Goal: Information Seeking & Learning: Learn about a topic

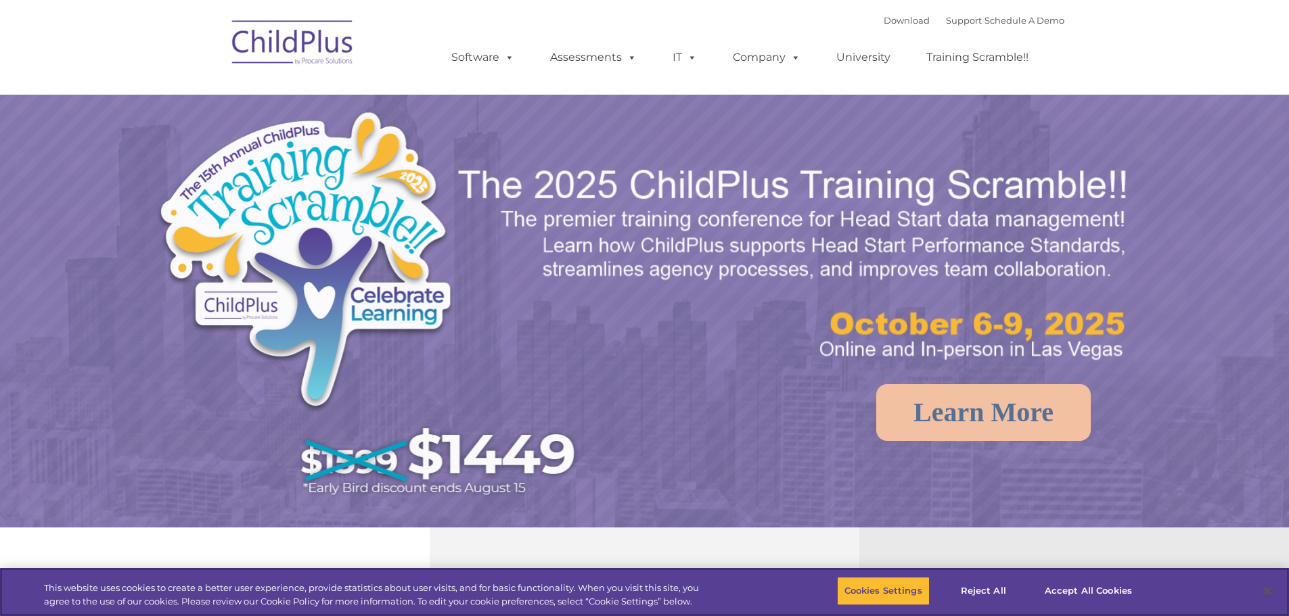
select select "MEDIUM"
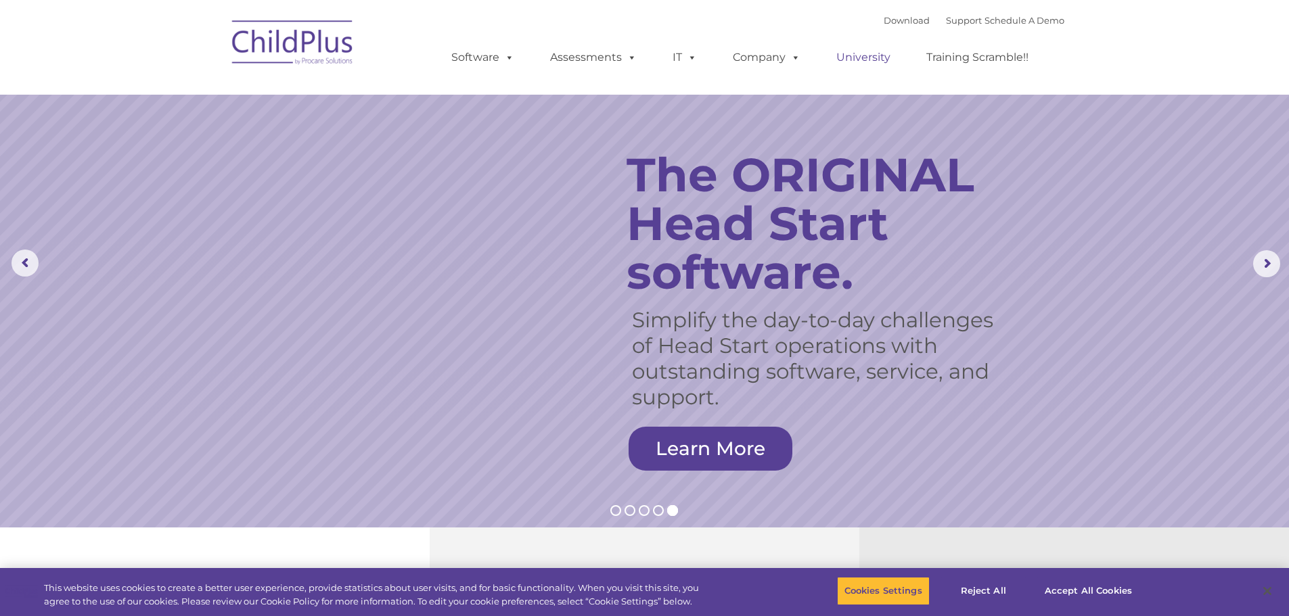
click at [865, 57] on link "University" at bounding box center [863, 57] width 81 height 27
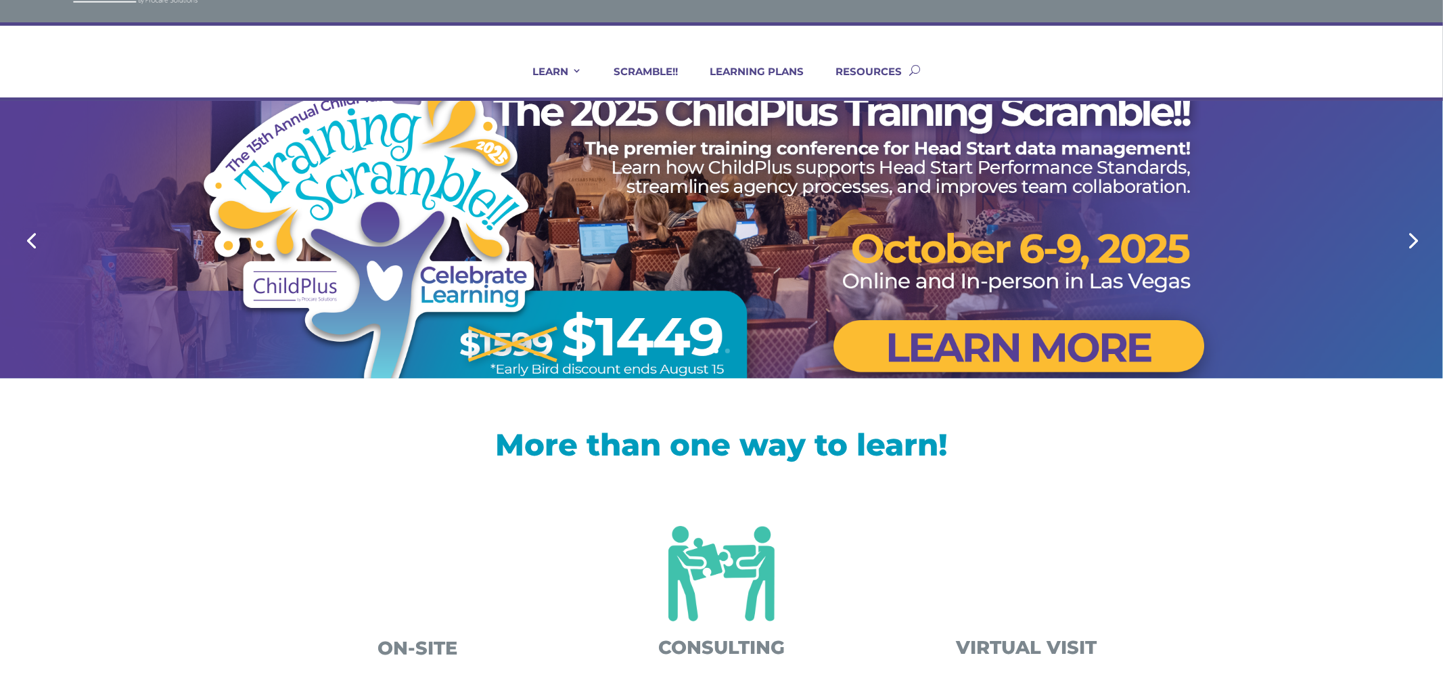
scroll to position [62, 0]
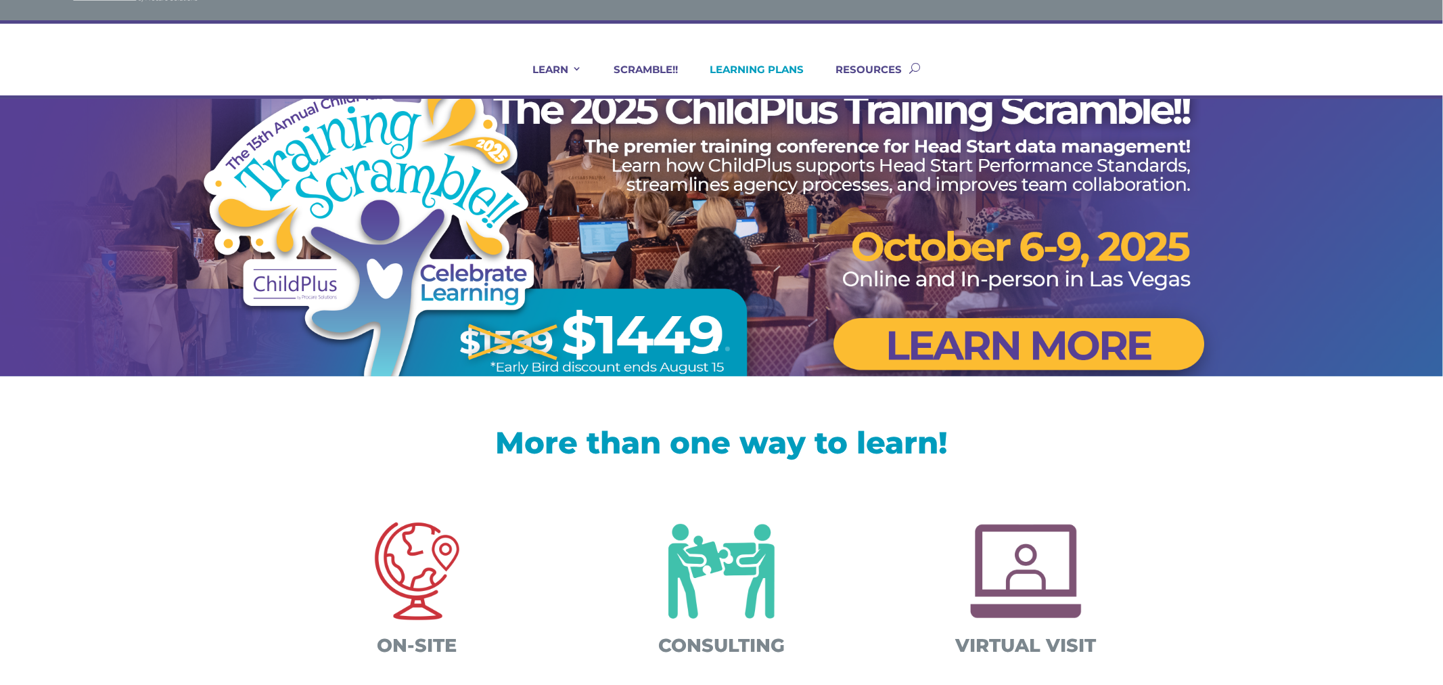
click at [761, 64] on link "LEARNING PLANS" at bounding box center [748, 79] width 111 height 32
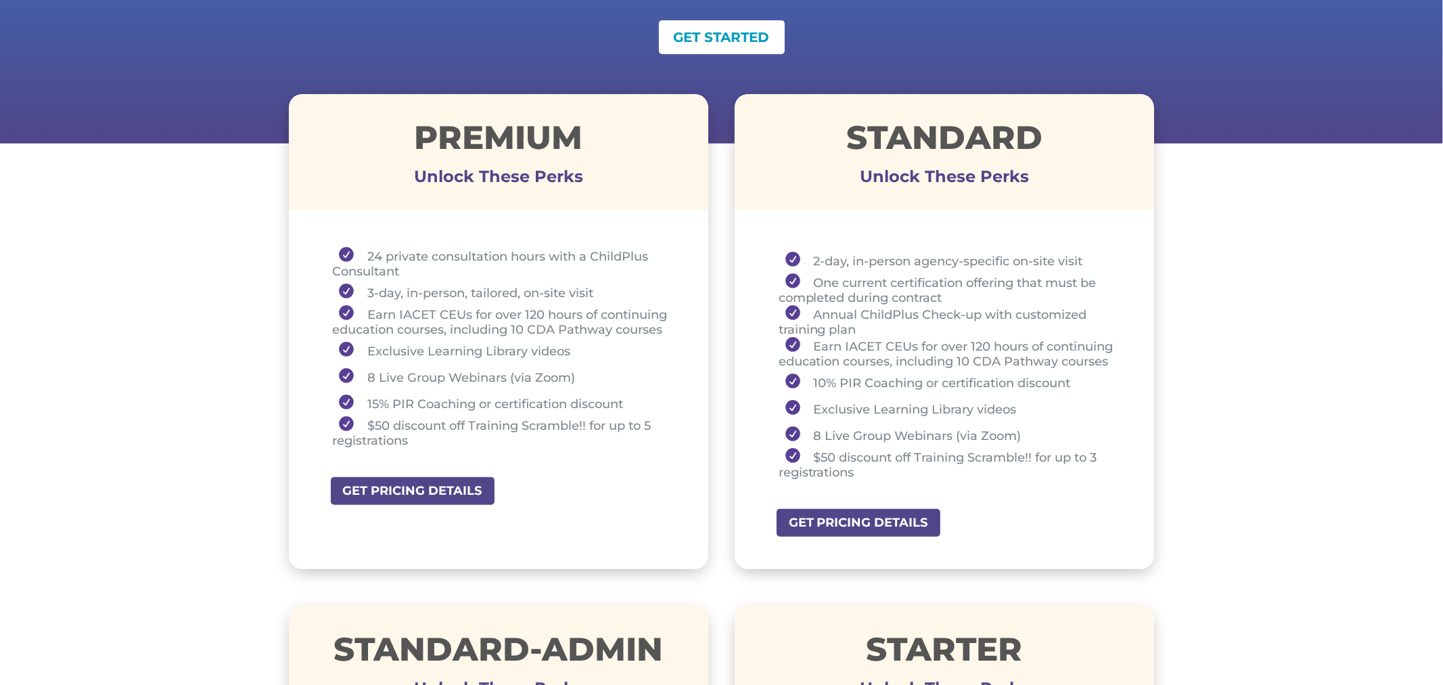
scroll to position [425, 0]
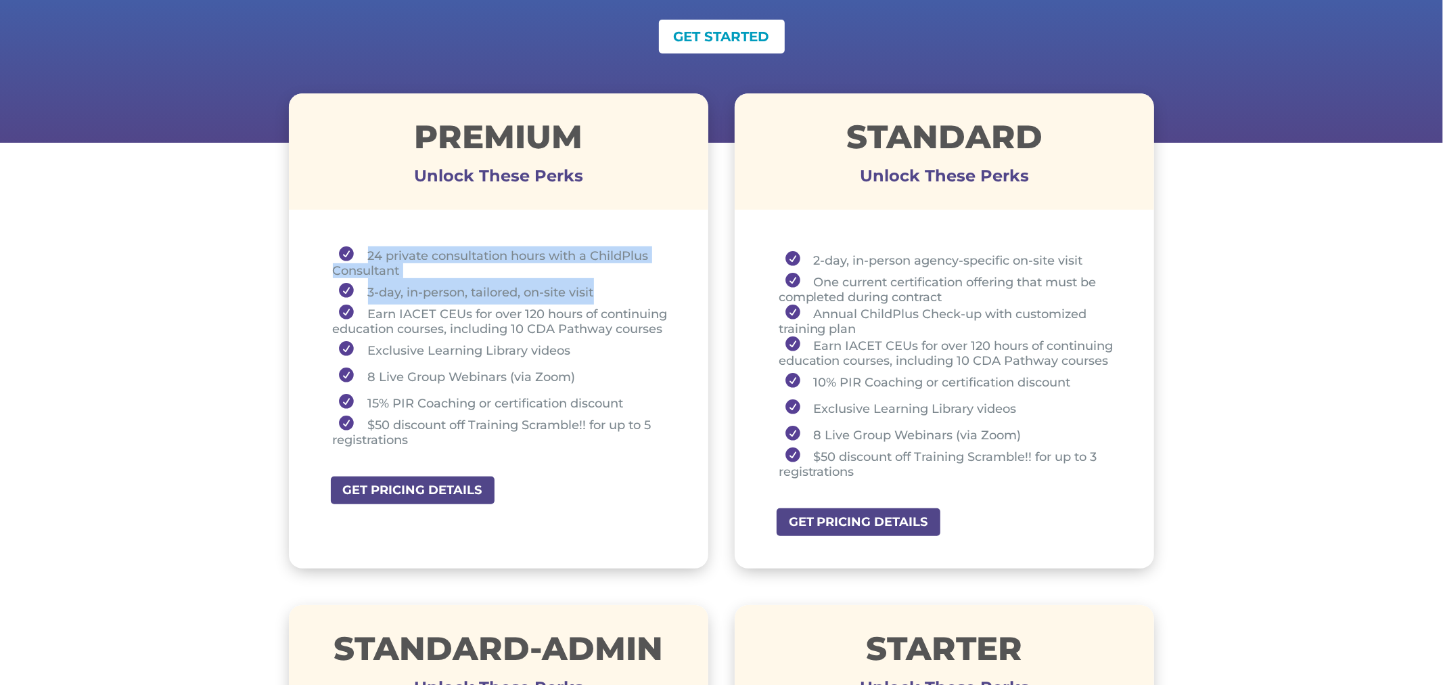
drag, startPoint x: 361, startPoint y: 248, endPoint x: 606, endPoint y: 290, distance: 249.0
click at [606, 290] on ul "24 private consultation hours with a ChildPlus Consultant 3-day, in-person, tai…" at bounding box center [499, 352] width 352 height 213
click at [426, 252] on li "24 private consultation hours with a ChildPlus Consultant" at bounding box center [504, 262] width 342 height 32
drag, startPoint x: 367, startPoint y: 254, endPoint x: 404, endPoint y: 269, distance: 39.8
click at [404, 269] on li "24 private consultation hours with a ChildPlus Consultant" at bounding box center [504, 262] width 342 height 32
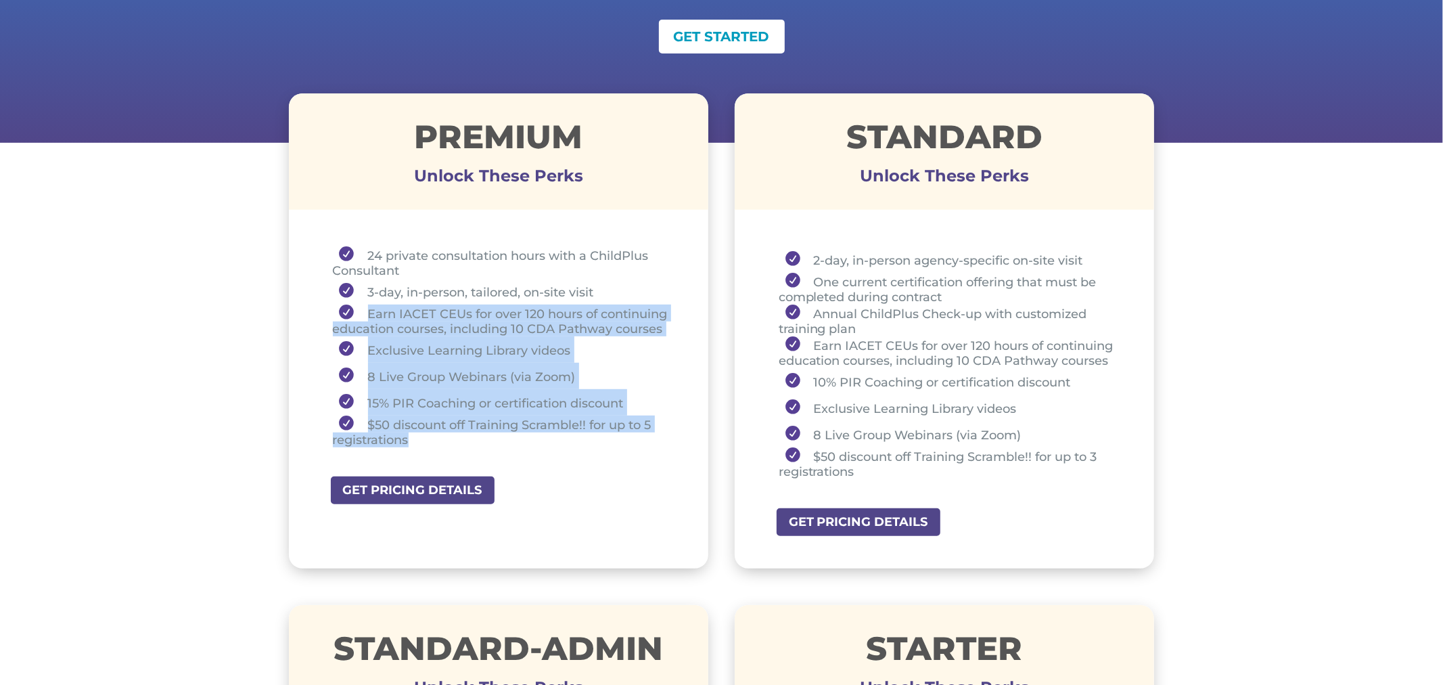
drag, startPoint x: 361, startPoint y: 305, endPoint x: 502, endPoint y: 440, distance: 195.7
click at [502, 440] on ul "24 private consultation hours with a ChildPlus Consultant 3-day, in-person, tai…" at bounding box center [499, 352] width 352 height 213
click at [441, 321] on li "Earn IACET CEUs for over 120 hours of continuing education courses, including 1…" at bounding box center [504, 320] width 342 height 32
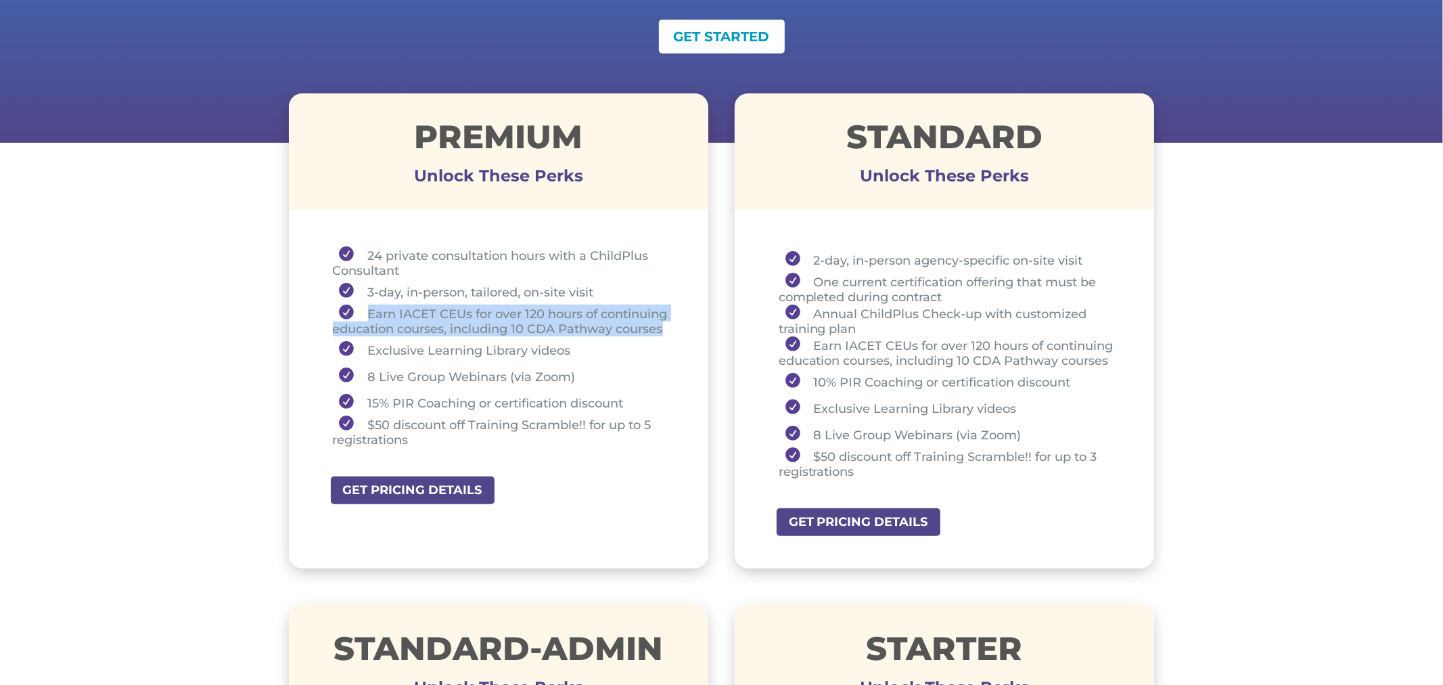
drag, startPoint x: 369, startPoint y: 312, endPoint x: 668, endPoint y: 321, distance: 299.1
click at [668, 321] on li "Earn IACET CEUs for over 120 hours of continuing education courses, including 1…" at bounding box center [504, 320] width 342 height 32
click at [401, 354] on li "Exclusive Learning Library videos" at bounding box center [504, 349] width 342 height 26
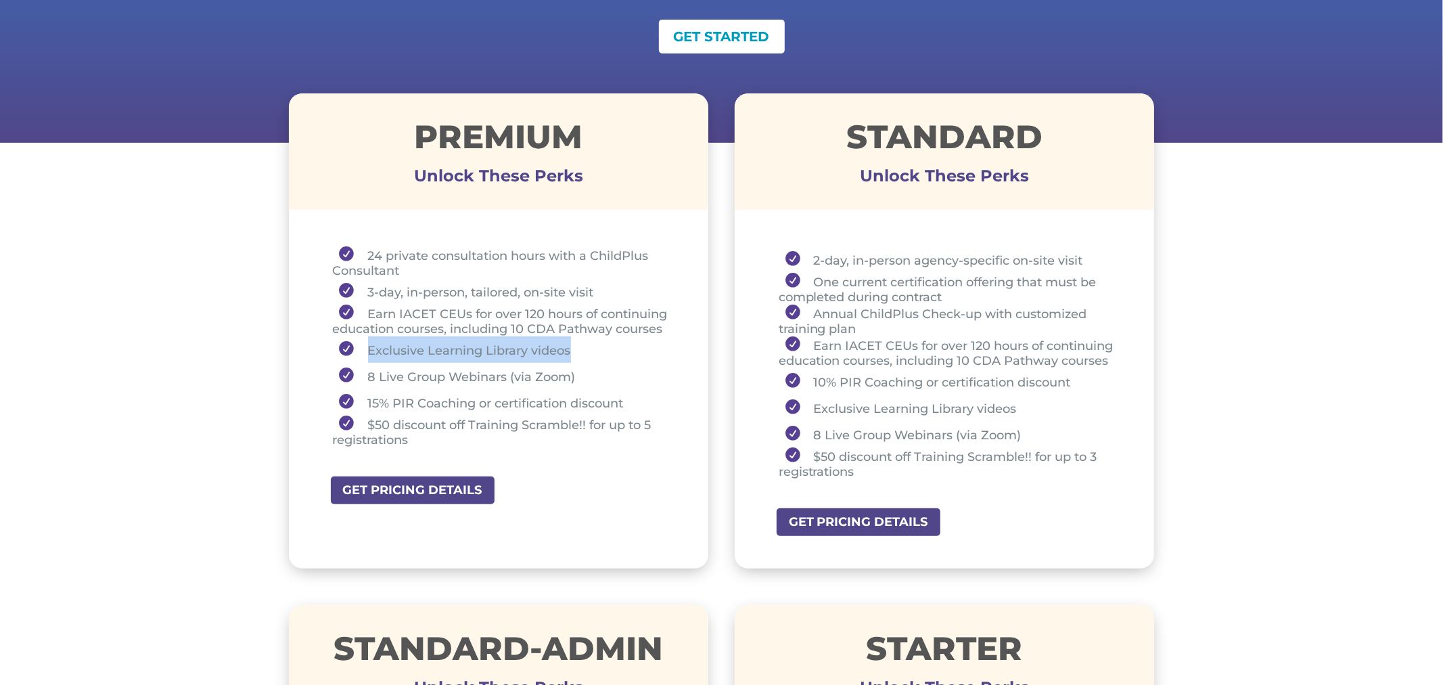
drag, startPoint x: 369, startPoint y: 348, endPoint x: 569, endPoint y: 342, distance: 200.3
click at [569, 342] on li "Exclusive Learning Library videos" at bounding box center [504, 349] width 342 height 26
drag, startPoint x: 372, startPoint y: 369, endPoint x: 494, endPoint y: 371, distance: 122.4
click at [492, 371] on li "8 Live Group Webinars (via Zoom)" at bounding box center [504, 376] width 342 height 26
click at [450, 377] on li "8 Live Group Webinars (via Zoom)" at bounding box center [504, 376] width 342 height 26
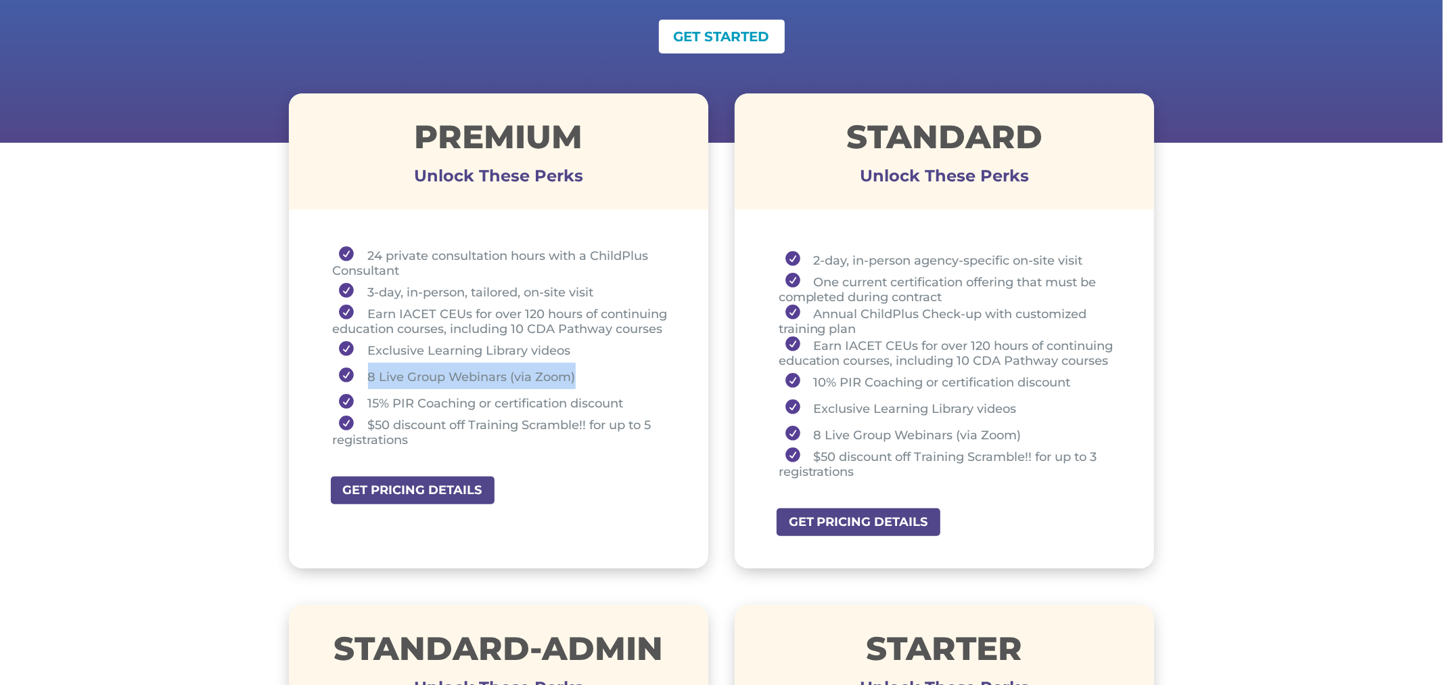
drag, startPoint x: 369, startPoint y: 373, endPoint x: 574, endPoint y: 373, distance: 205.0
click at [574, 373] on li "8 Live Group Webinars (via Zoom)" at bounding box center [504, 376] width 342 height 26
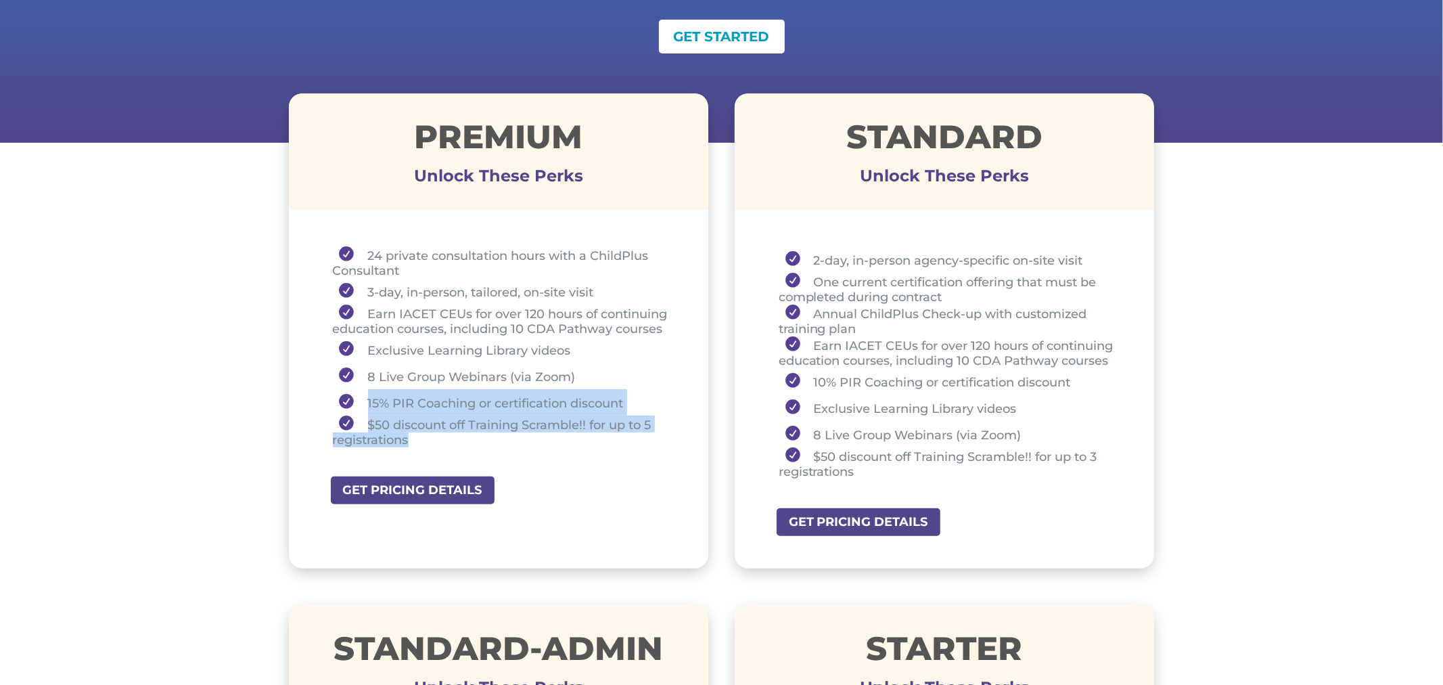
drag, startPoint x: 367, startPoint y: 398, endPoint x: 421, endPoint y: 431, distance: 62.9
click at [421, 431] on ul "24 private consultation hours with a ChildPlus Consultant 3-day, in-person, tai…" at bounding box center [499, 352] width 352 height 213
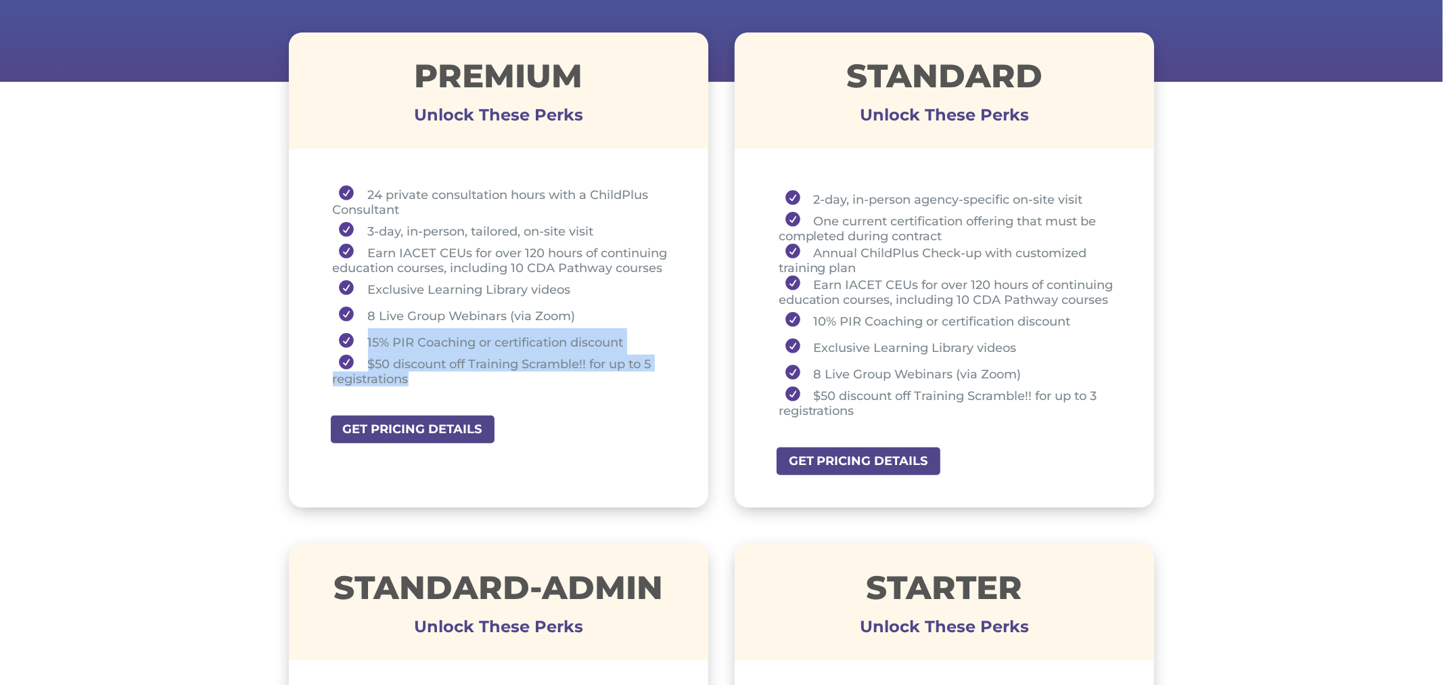
scroll to position [487, 0]
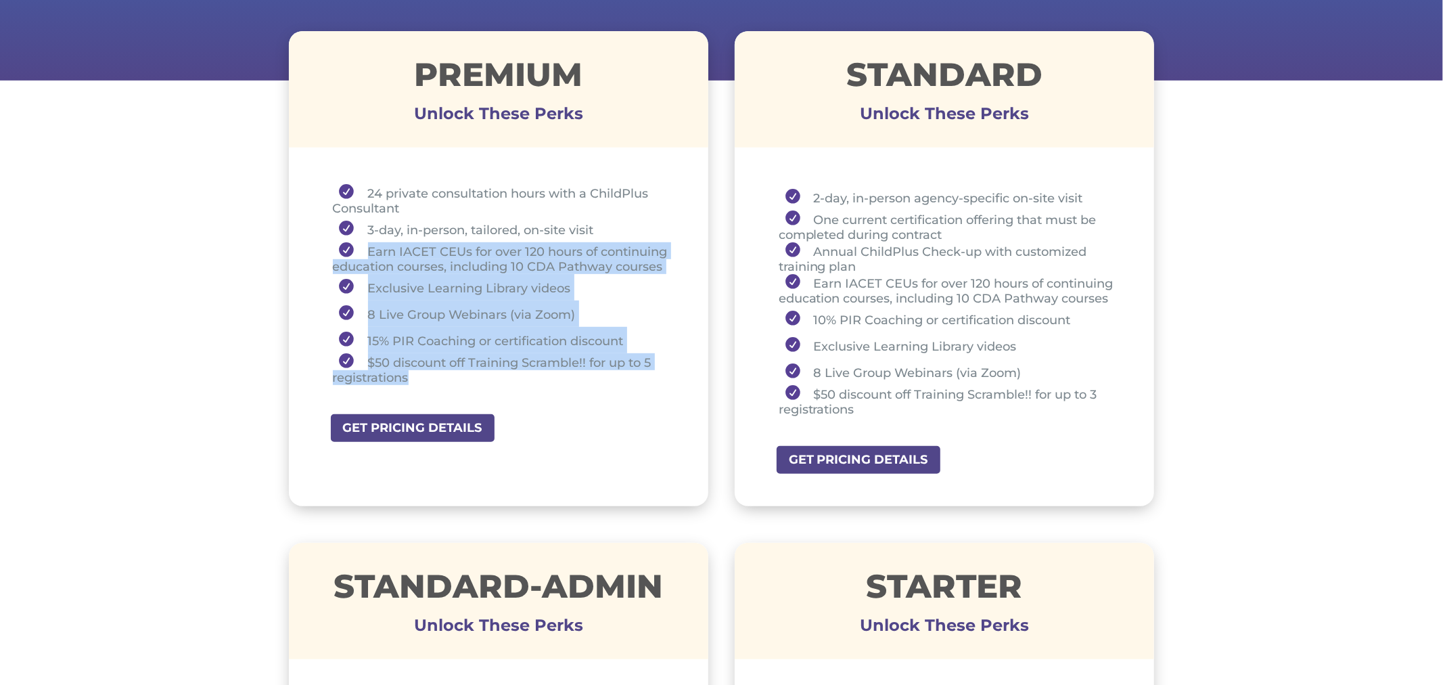
drag, startPoint x: 361, startPoint y: 246, endPoint x: 450, endPoint y: 375, distance: 157.4
click at [450, 375] on ul "24 private consultation hours with a ChildPlus Consultant 3-day, in-person, tai…" at bounding box center [499, 290] width 352 height 213
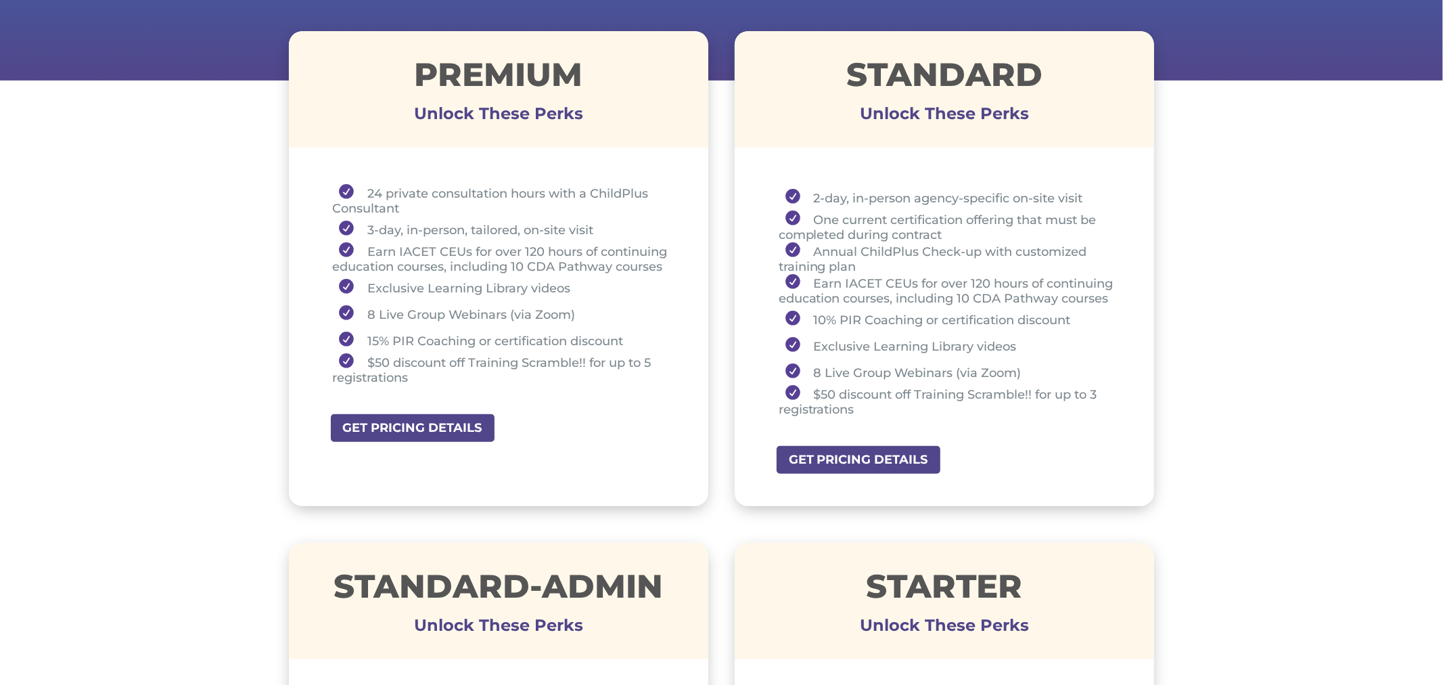
click at [841, 73] on h1 "STANDARD" at bounding box center [945, 77] width 420 height 39
drag, startPoint x: 843, startPoint y: 71, endPoint x: 1070, endPoint y: 84, distance: 227.6
click at [1070, 84] on h1 "STANDARD" at bounding box center [945, 77] width 420 height 39
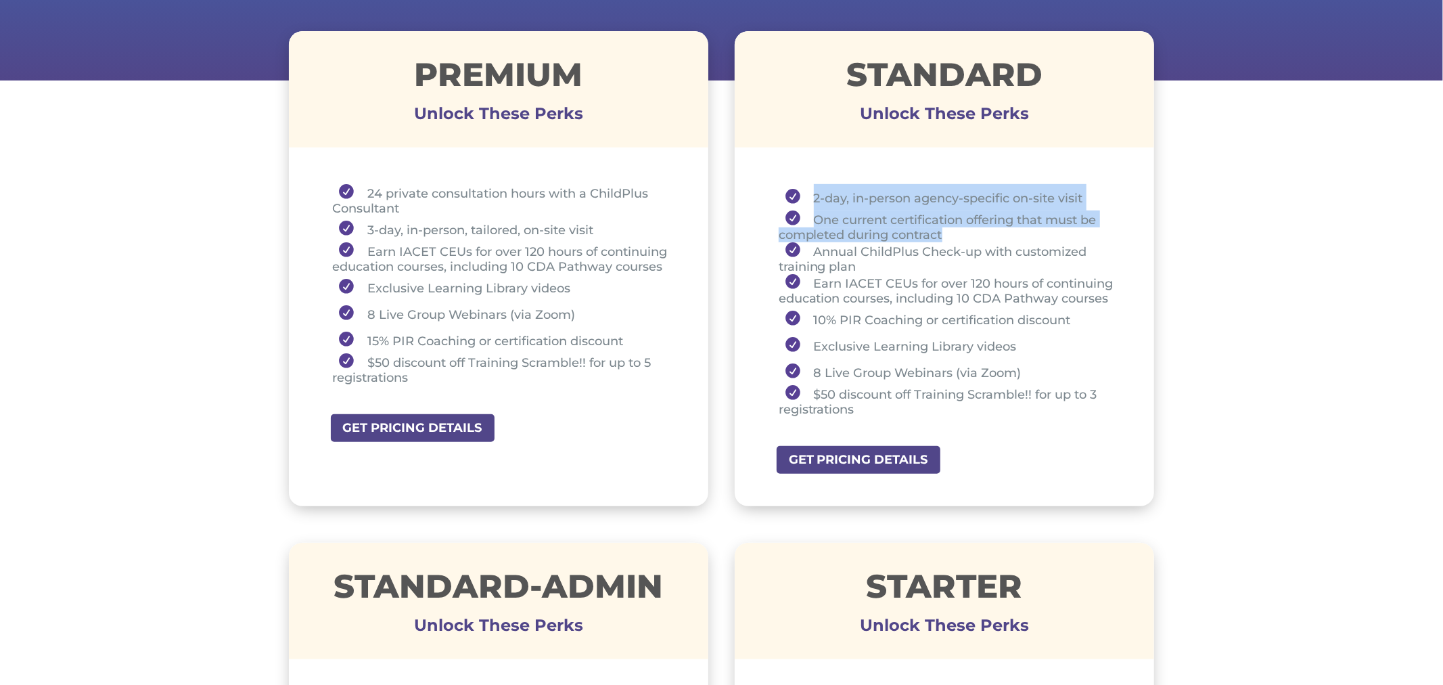
drag, startPoint x: 812, startPoint y: 187, endPoint x: 988, endPoint y: 230, distance: 181.6
click at [988, 230] on ul "2-day, in-person agency-specific on-site visit One current certification offeri…" at bounding box center [944, 306] width 352 height 245
click at [817, 199] on li "2-day, in-person agency-specific on-site visit" at bounding box center [950, 197] width 342 height 26
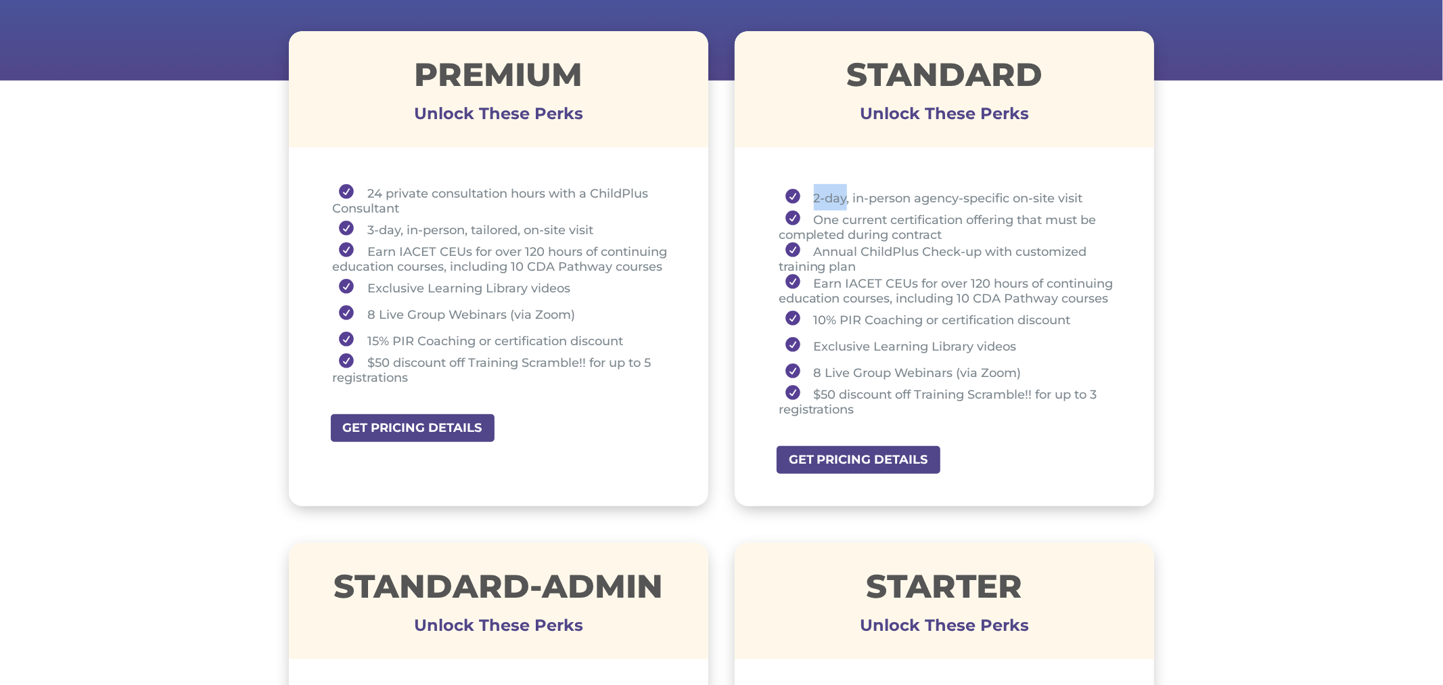
drag, startPoint x: 814, startPoint y: 198, endPoint x: 847, endPoint y: 192, distance: 33.7
click at [847, 192] on li "2-day, in-person agency-specific on-site visit" at bounding box center [950, 197] width 342 height 26
drag, startPoint x: 808, startPoint y: 216, endPoint x: 957, endPoint y: 229, distance: 149.3
click at [956, 229] on li "One current certification offering that must be completed during contract" at bounding box center [950, 226] width 342 height 32
click at [829, 196] on li "2-day, in-person agency-specific on-site visit" at bounding box center [950, 197] width 342 height 26
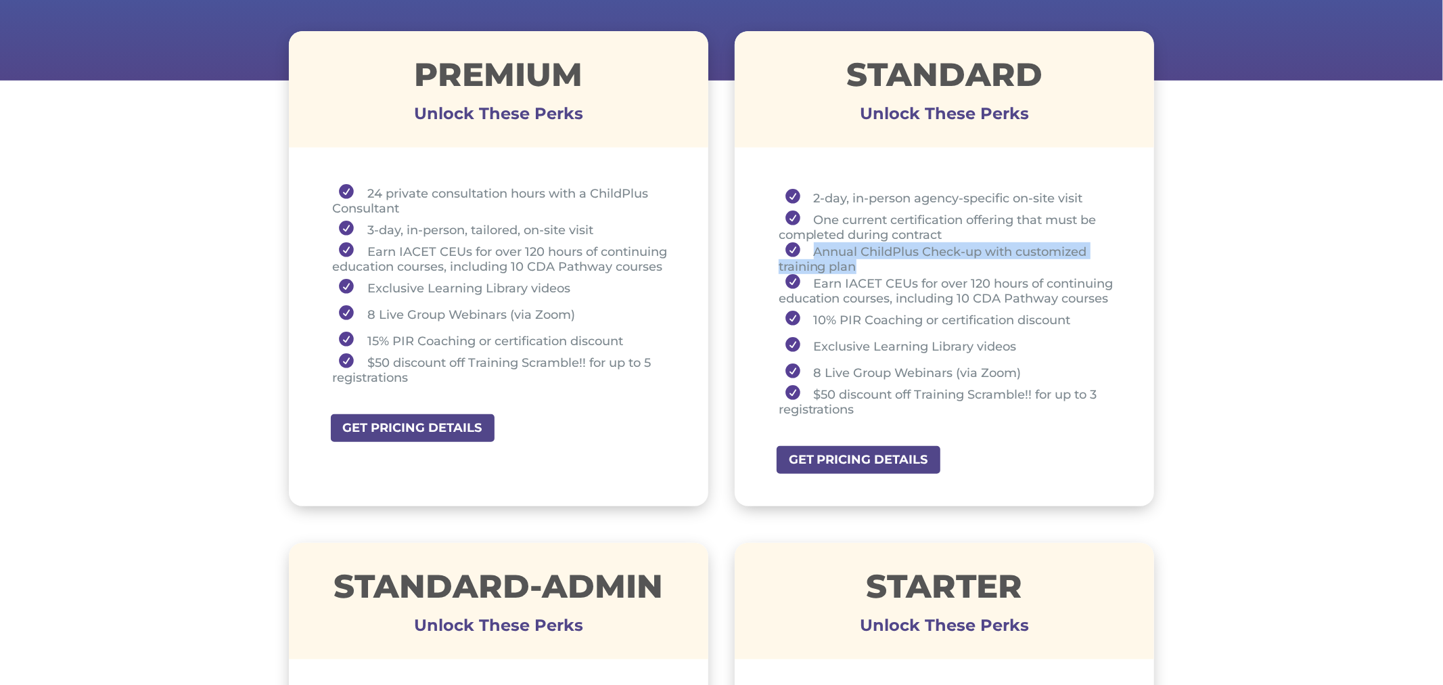
drag, startPoint x: 810, startPoint y: 248, endPoint x: 861, endPoint y: 259, distance: 52.5
click at [861, 259] on li "Annual ChildPlus Check-up with customized training plan" at bounding box center [950, 258] width 342 height 32
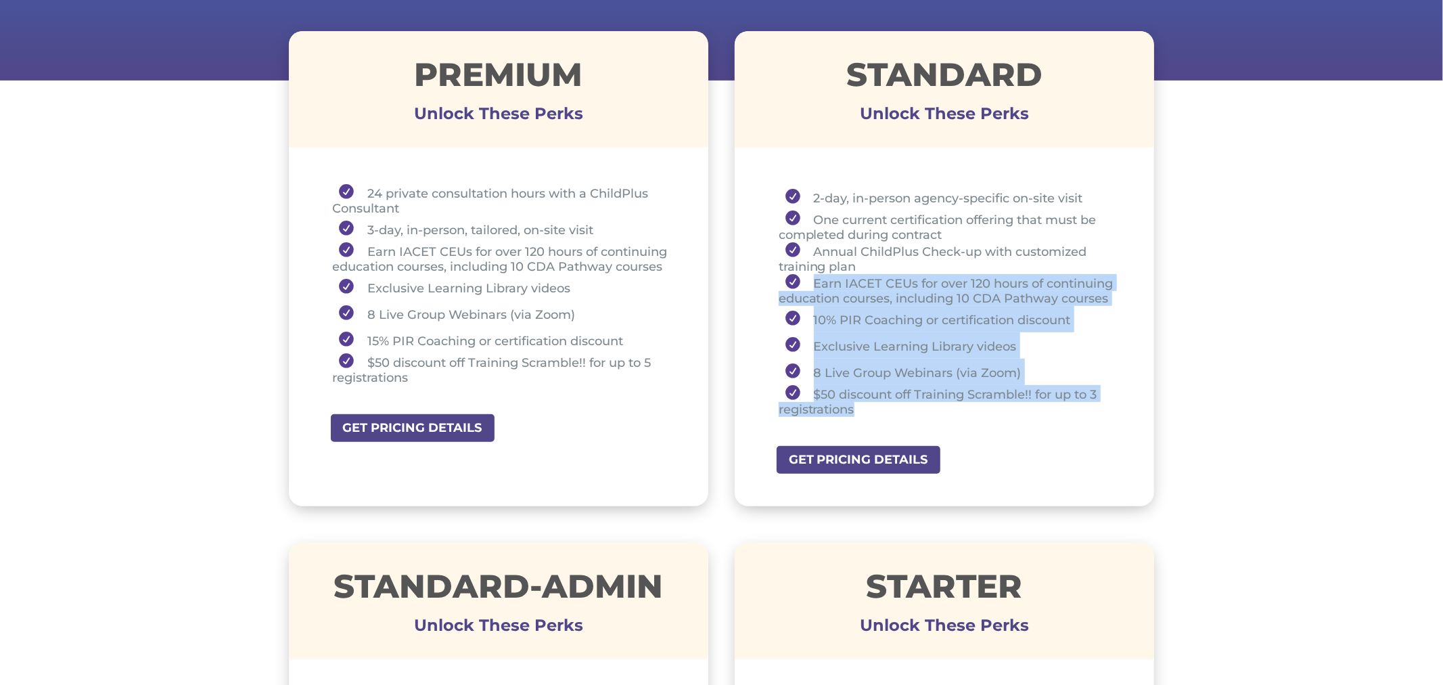
drag, startPoint x: 807, startPoint y: 279, endPoint x: 1071, endPoint y: 399, distance: 290.0
click at [1071, 399] on ul "2-day, in-person agency-specific on-site visit One current certification offeri…" at bounding box center [944, 306] width 352 height 245
click at [1101, 350] on li "Exclusive Learning Library videos" at bounding box center [950, 345] width 342 height 26
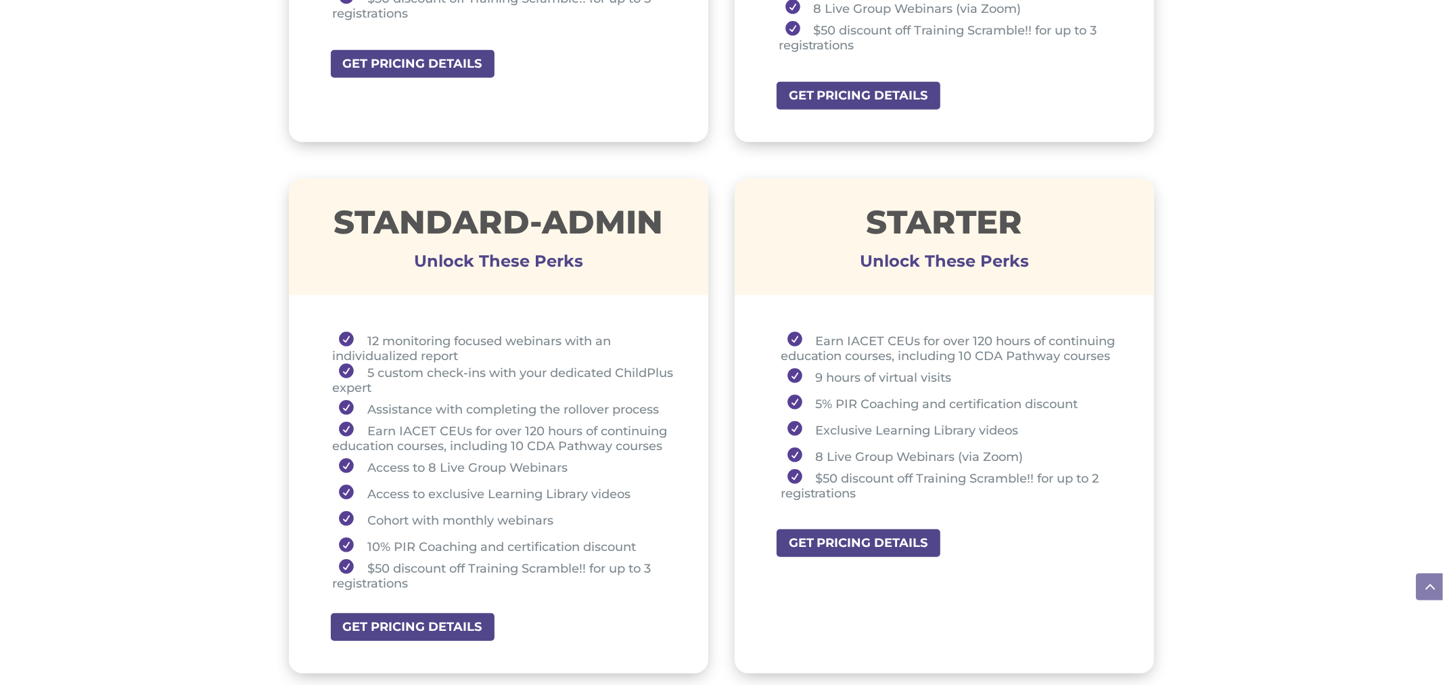
scroll to position [859, 0]
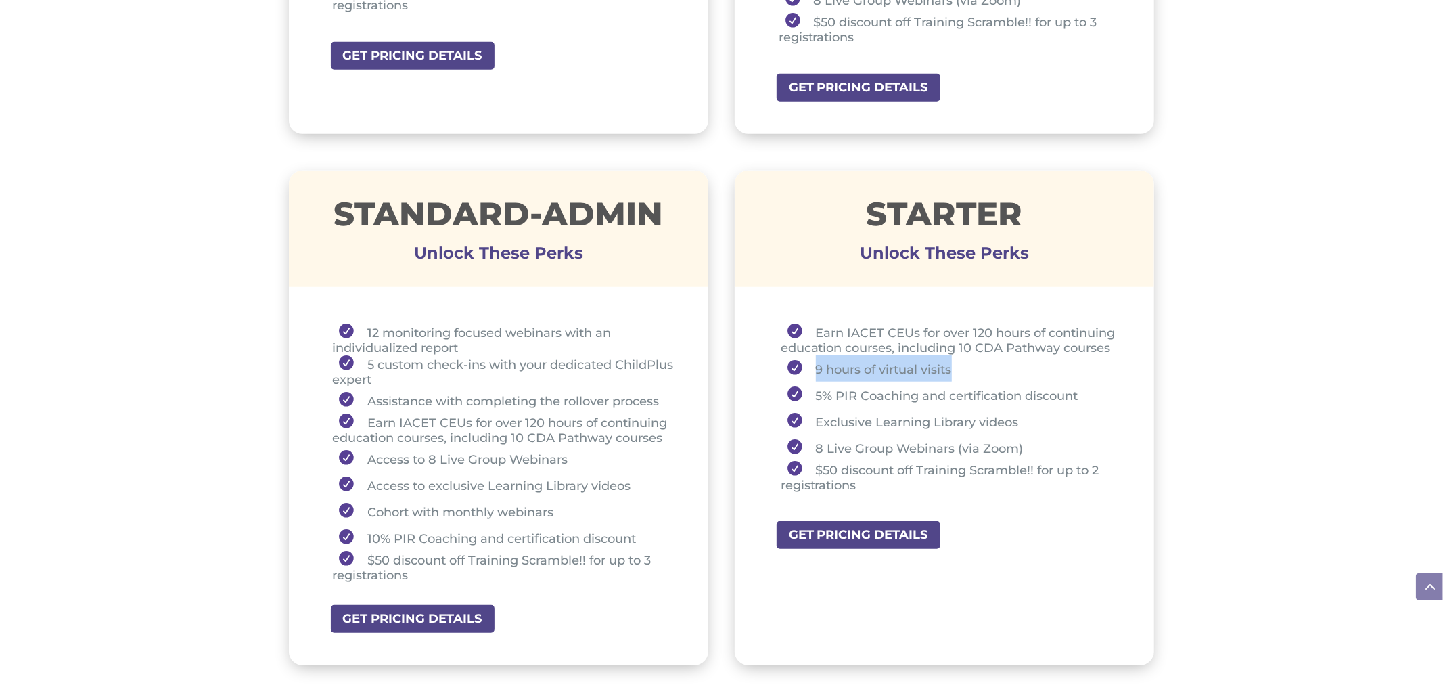
drag, startPoint x: 805, startPoint y: 360, endPoint x: 960, endPoint y: 363, distance: 155.6
click at [960, 363] on li "9 hours of virtual visits" at bounding box center [951, 368] width 340 height 26
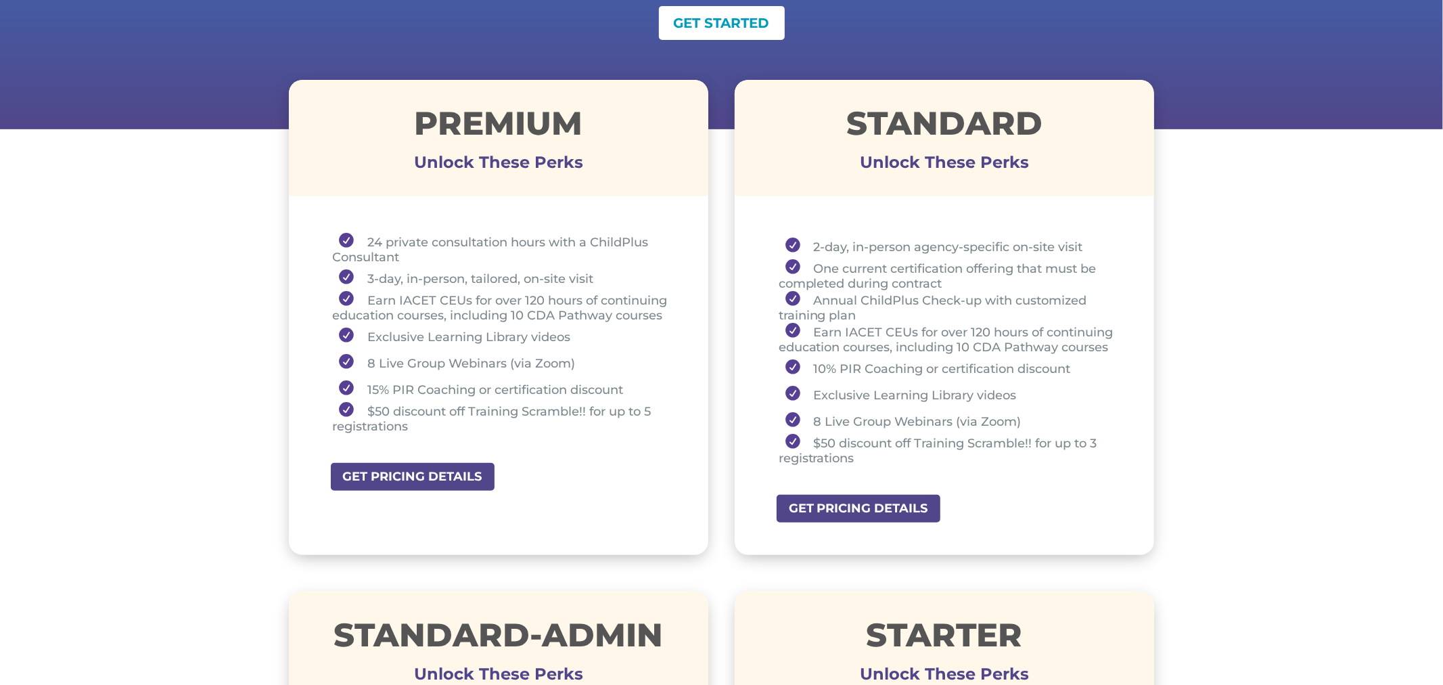
scroll to position [438, 0]
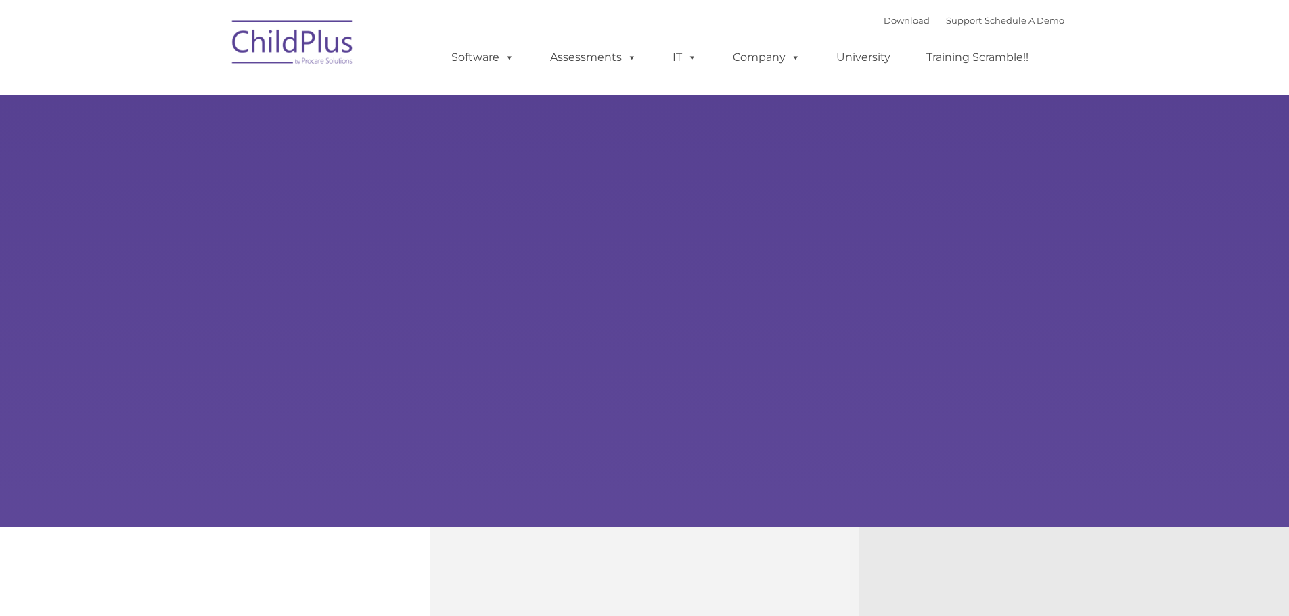
type input ""
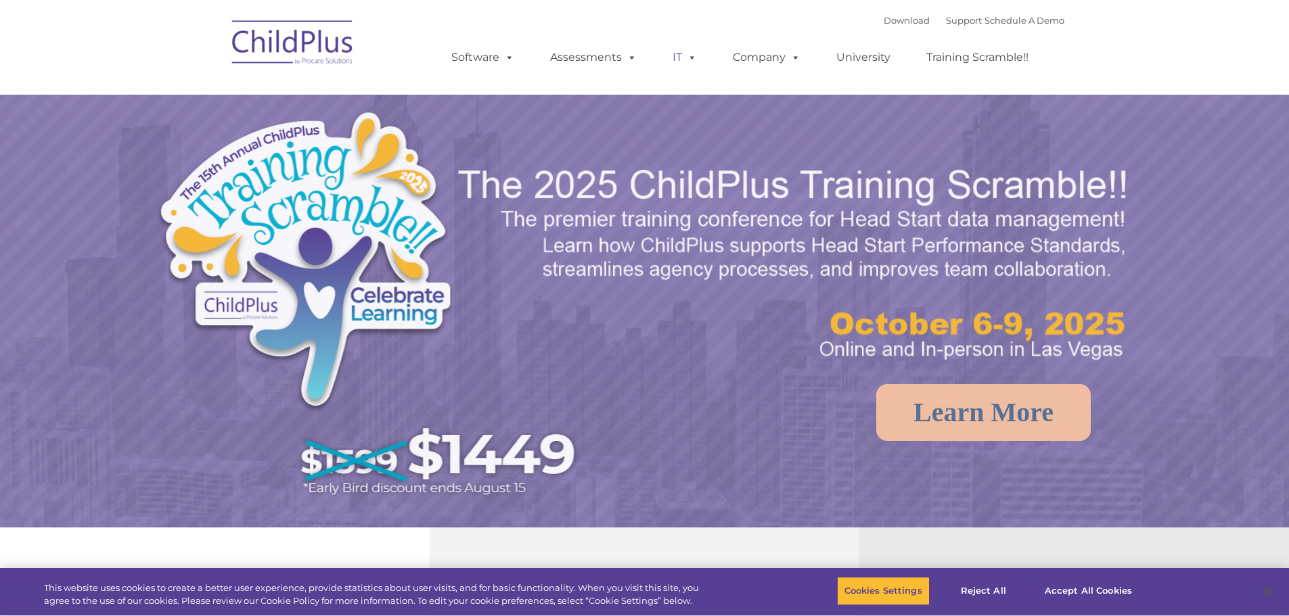
select select "MEDIUM"
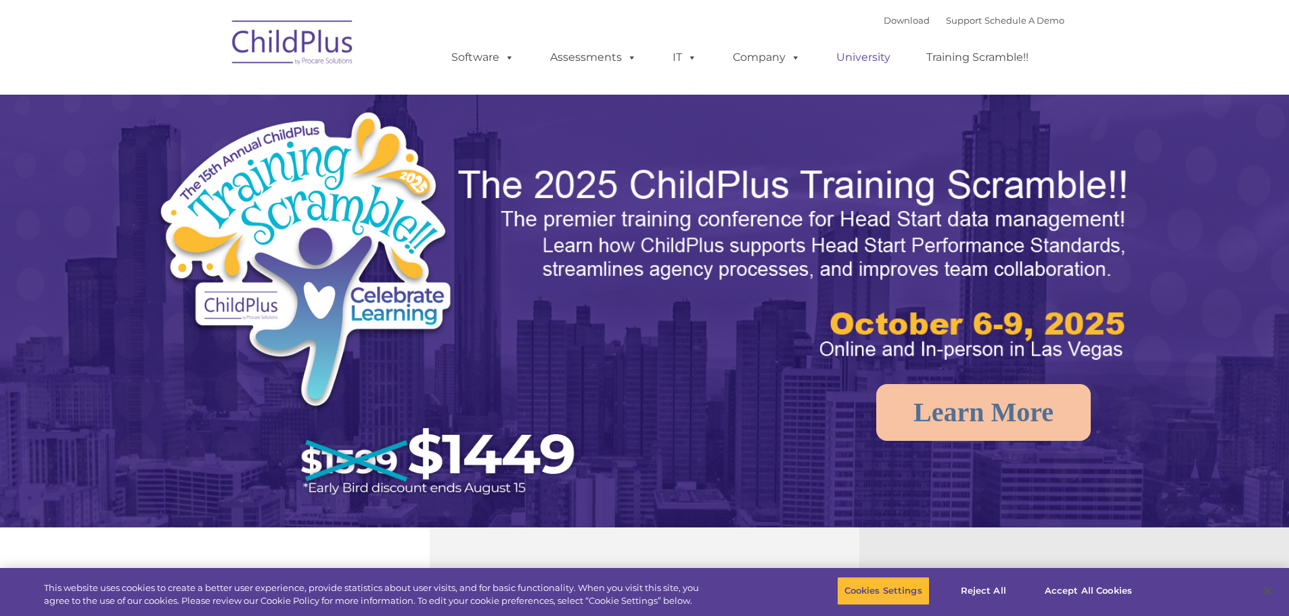
click at [858, 51] on link "University" at bounding box center [863, 57] width 81 height 27
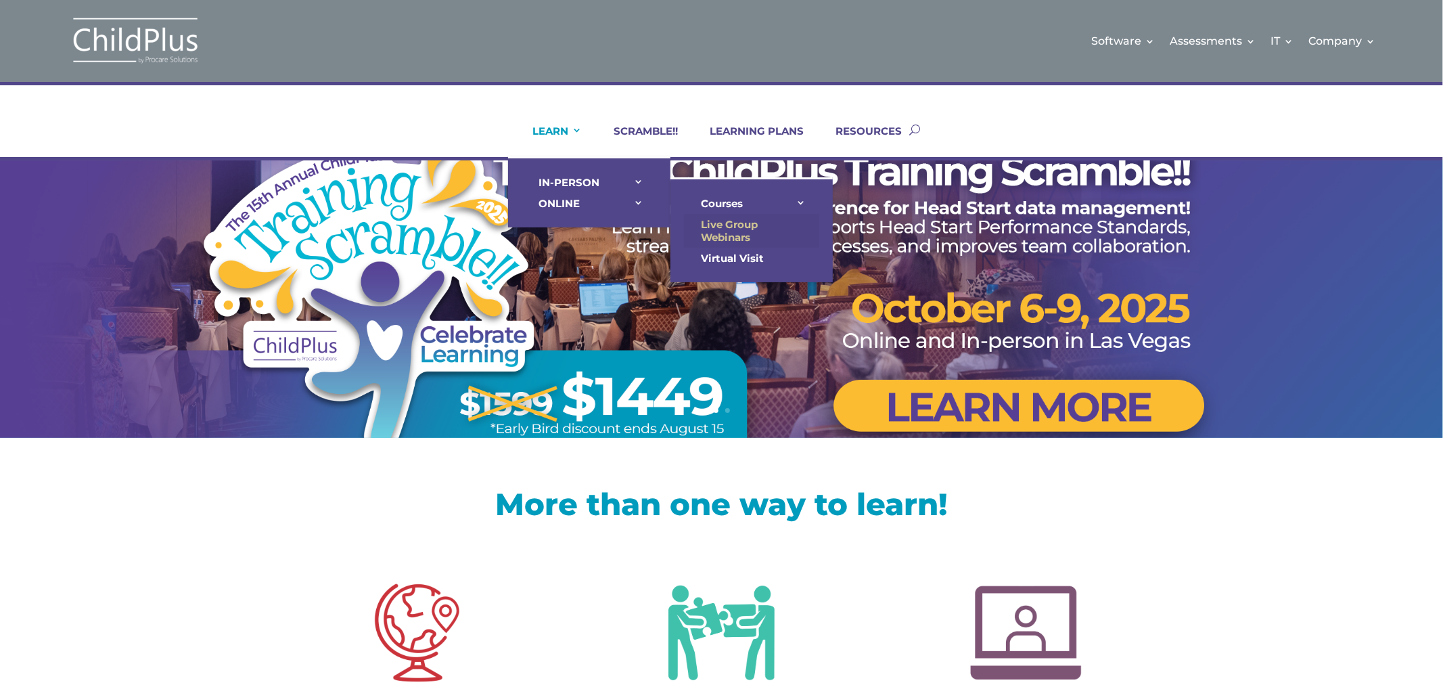
click at [717, 218] on link "Live Group Webinars" at bounding box center [751, 231] width 135 height 34
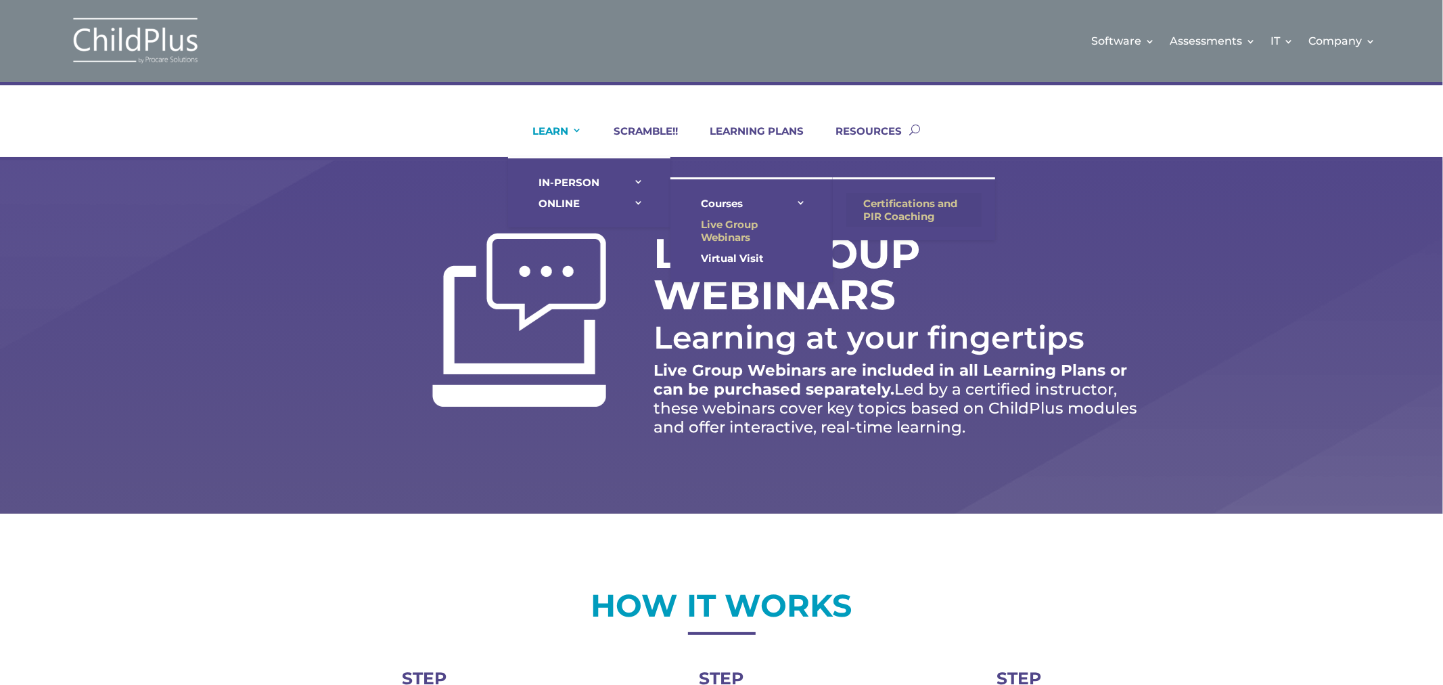
click at [871, 204] on link "Certifications and PIR Coaching" at bounding box center [913, 210] width 135 height 34
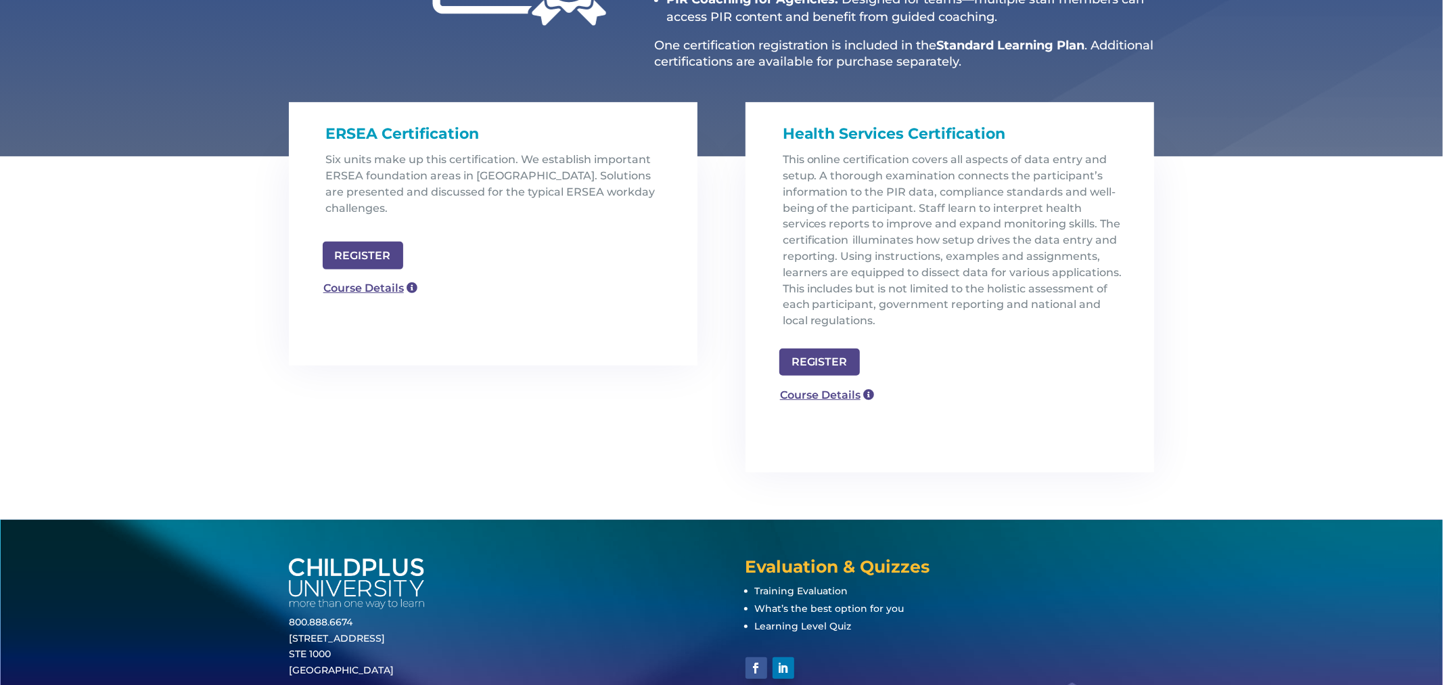
scroll to position [363, 0]
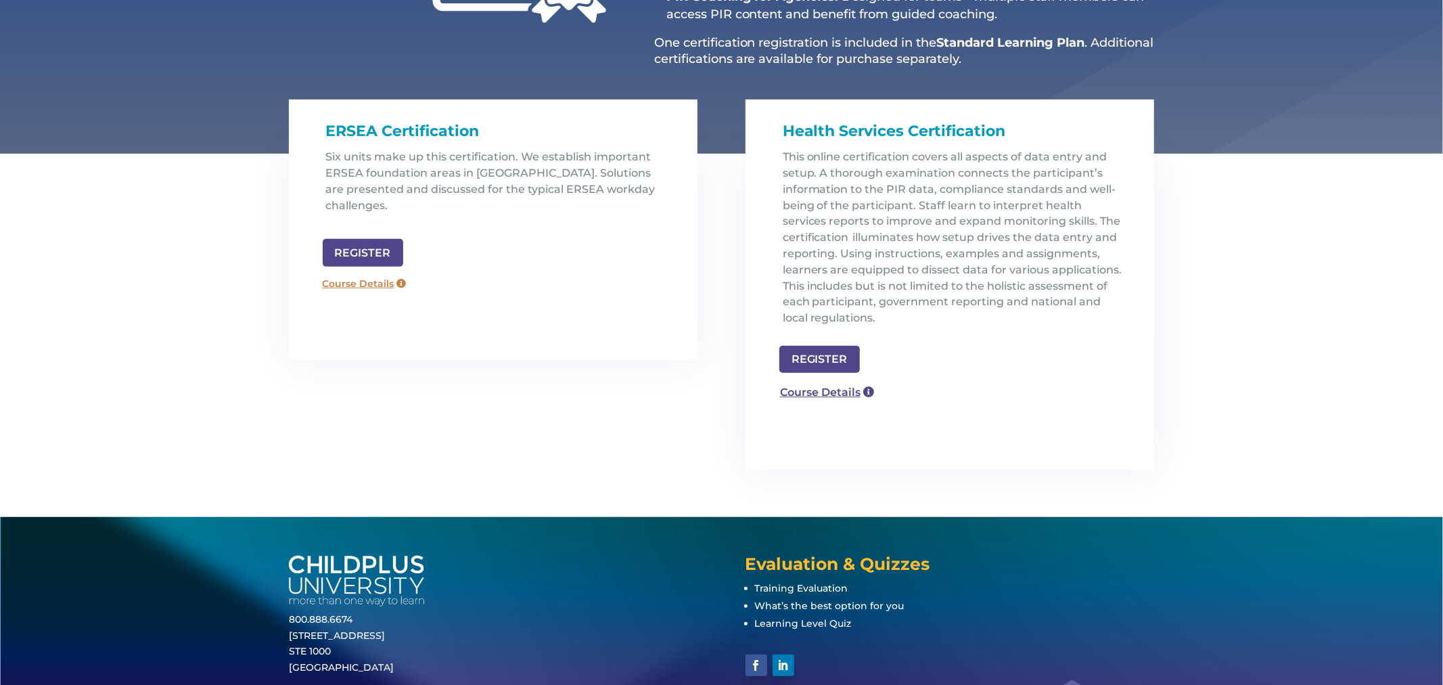
click at [371, 273] on link "Course Details" at bounding box center [364, 284] width 97 height 22
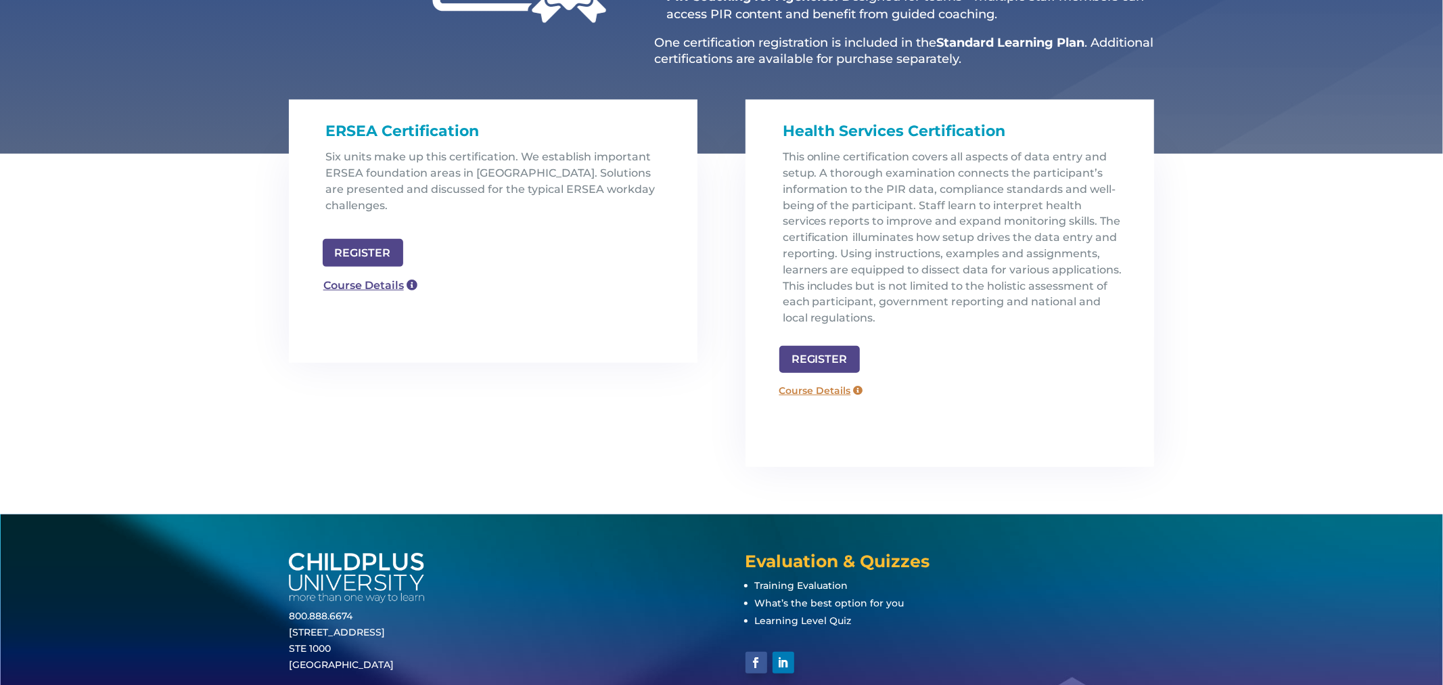
click at [830, 388] on link "Course Details" at bounding box center [820, 390] width 97 height 22
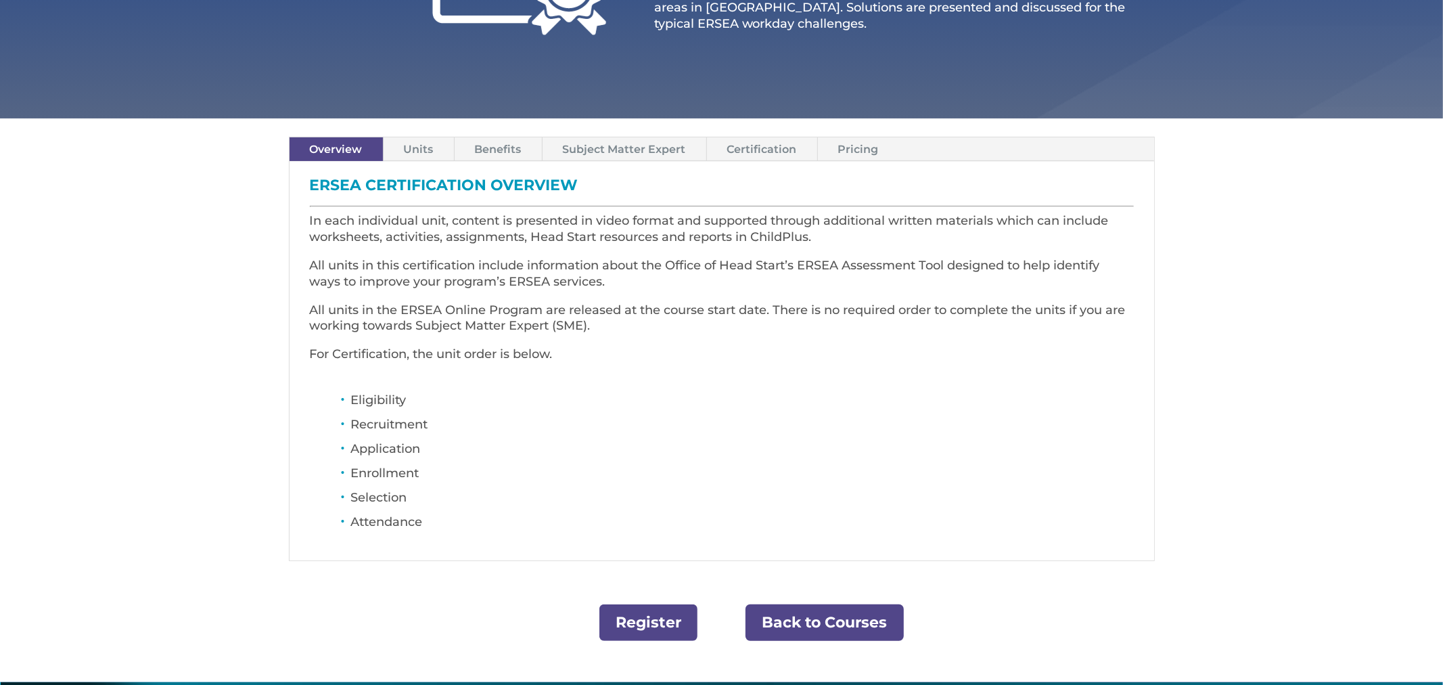
scroll to position [304, 0]
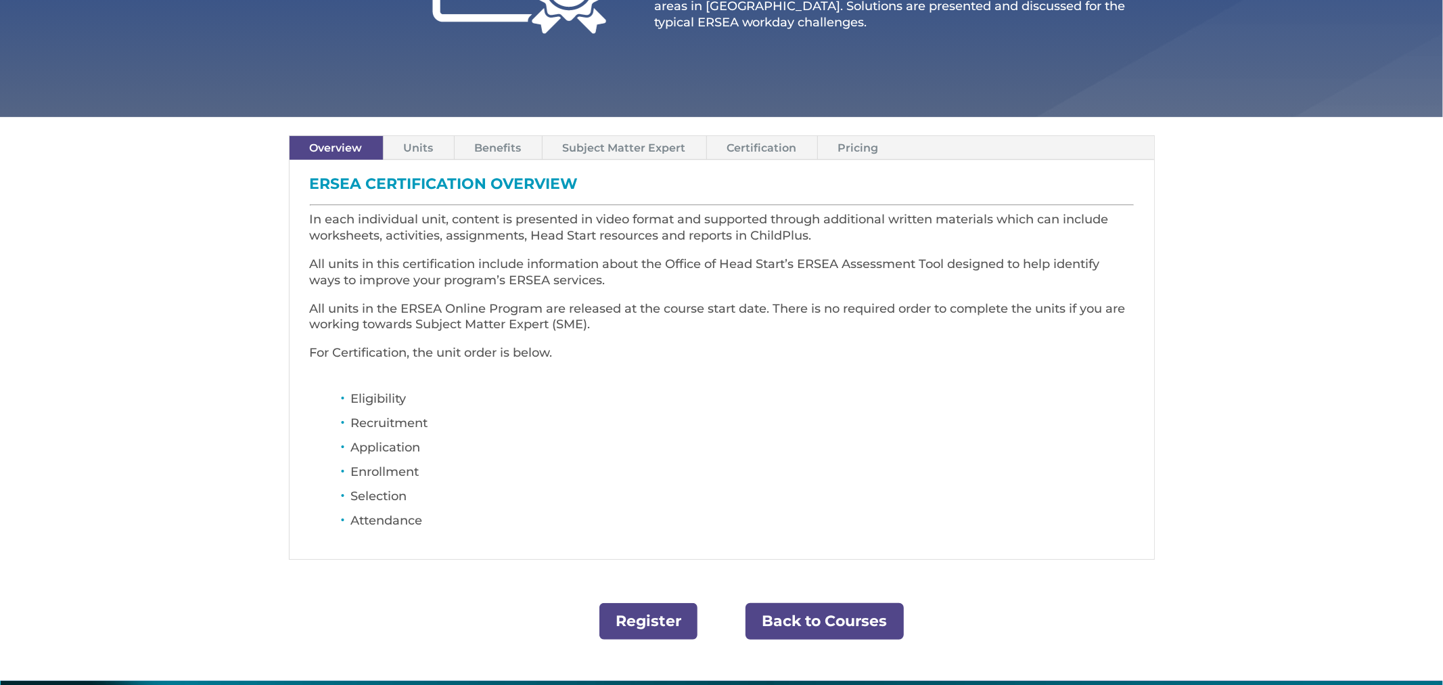
click at [420, 153] on link "Units" at bounding box center [419, 148] width 70 height 24
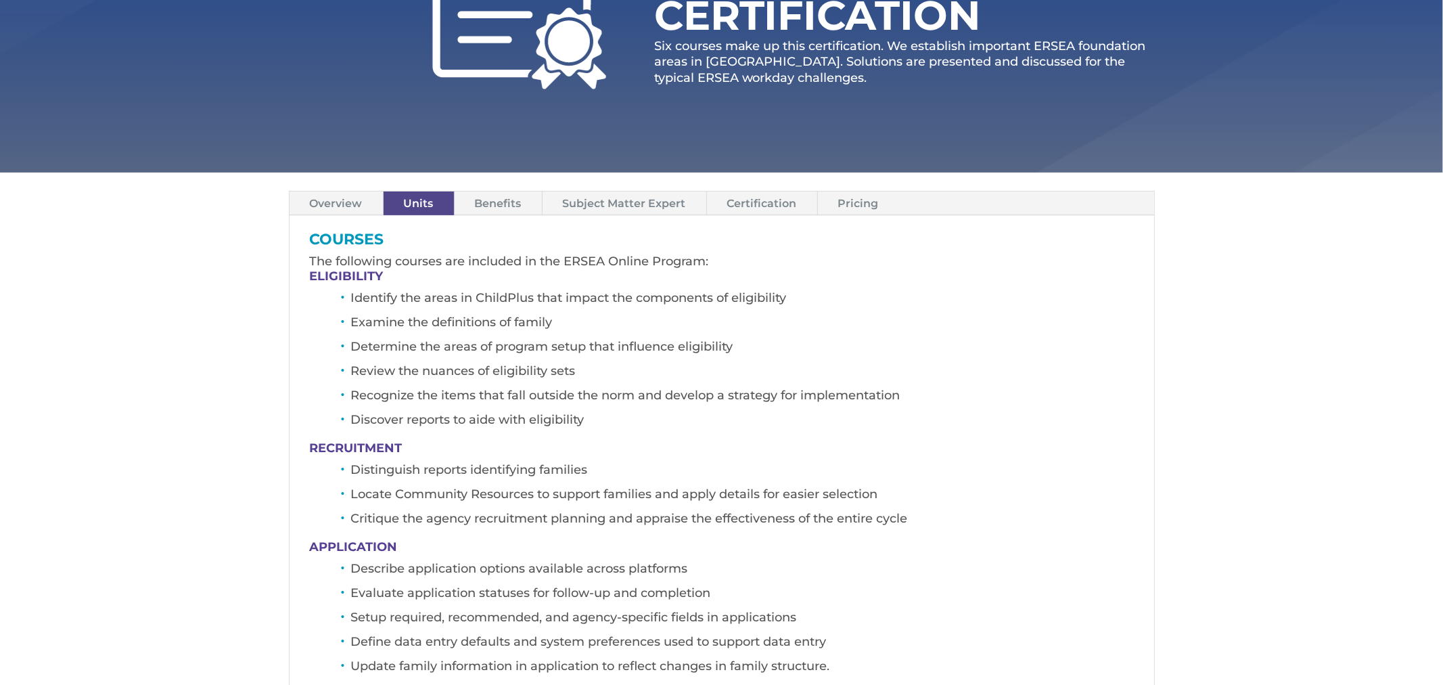
scroll to position [245, 0]
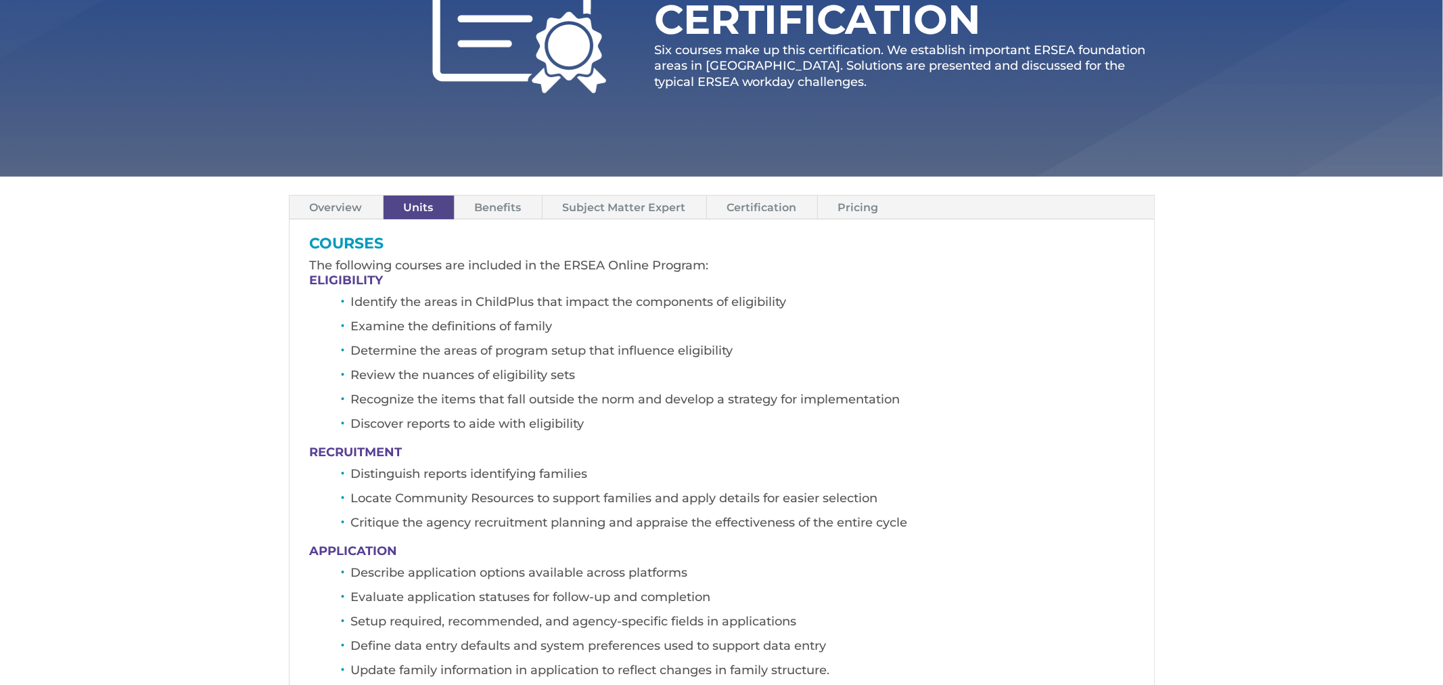
click at [843, 205] on link "Pricing" at bounding box center [858, 207] width 81 height 24
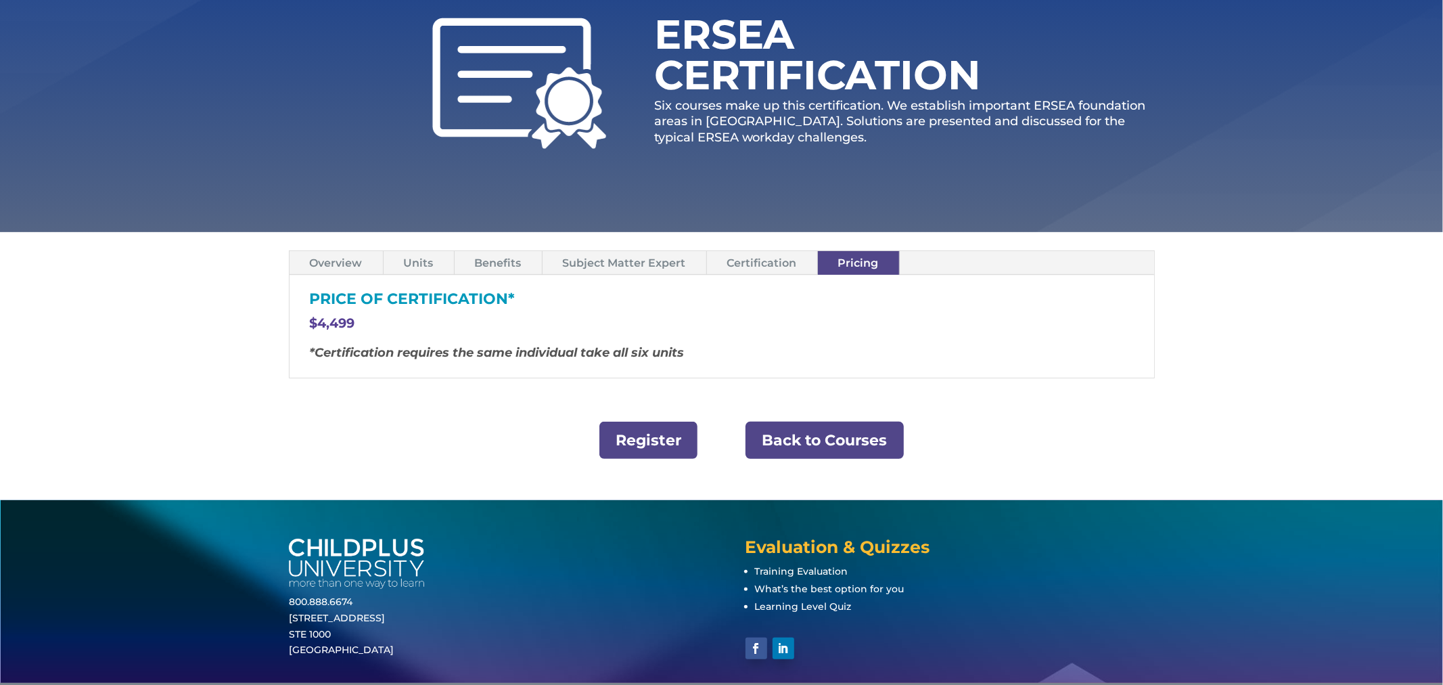
scroll to position [0, 0]
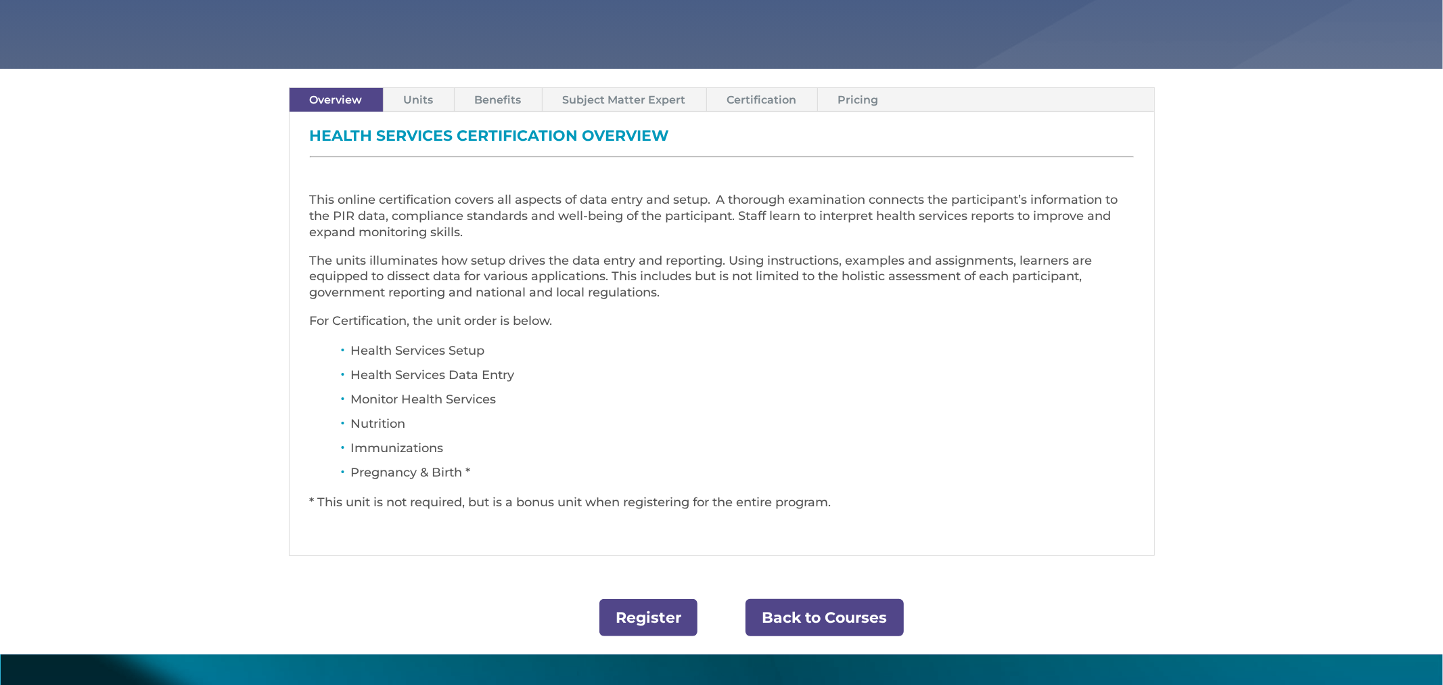
scroll to position [424, 0]
click at [410, 106] on link "Units" at bounding box center [419, 99] width 70 height 24
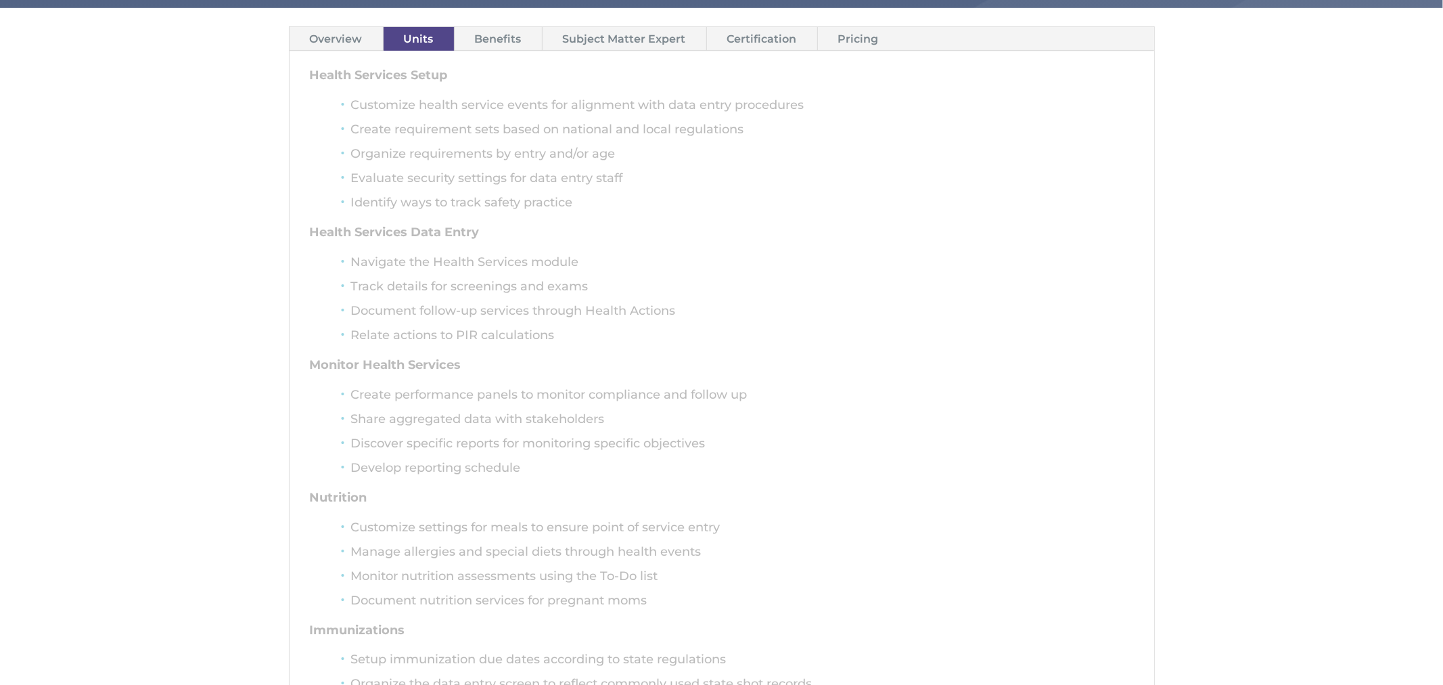
scroll to position [485, 0]
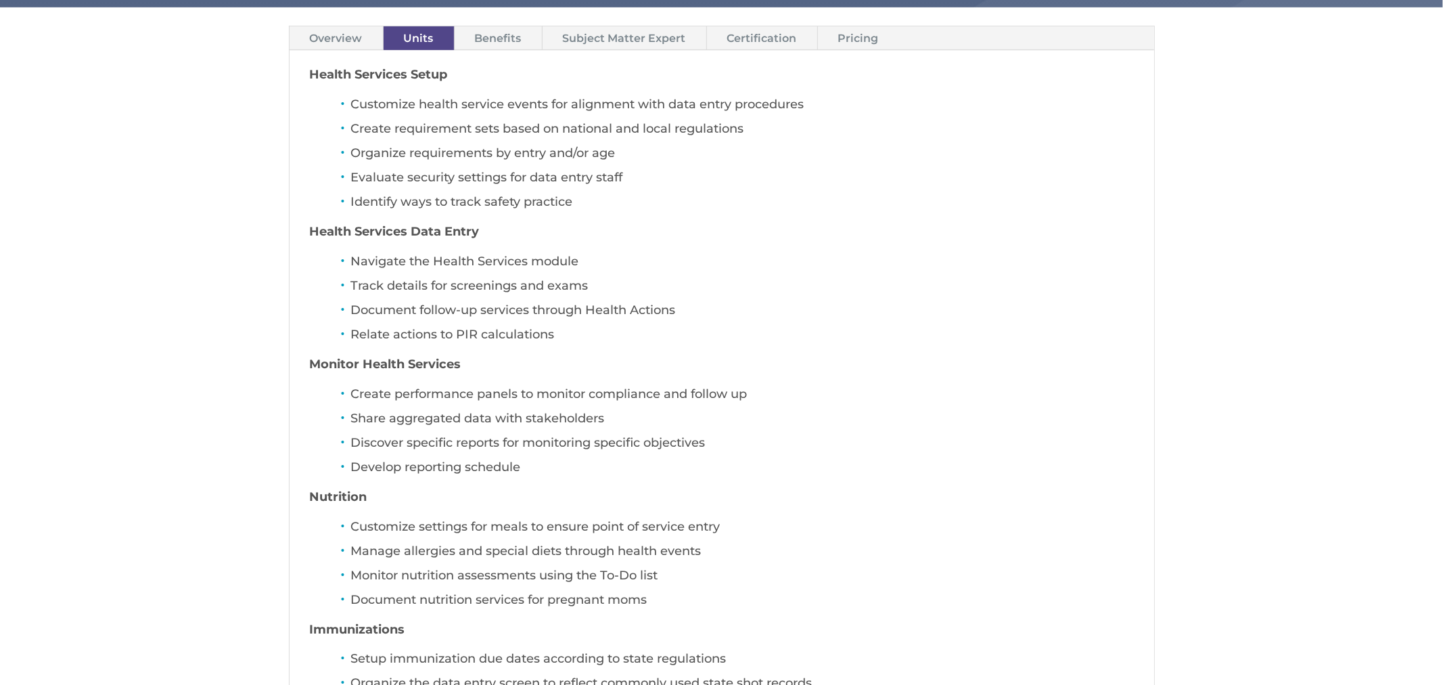
click at [855, 39] on link "Pricing" at bounding box center [858, 38] width 81 height 24
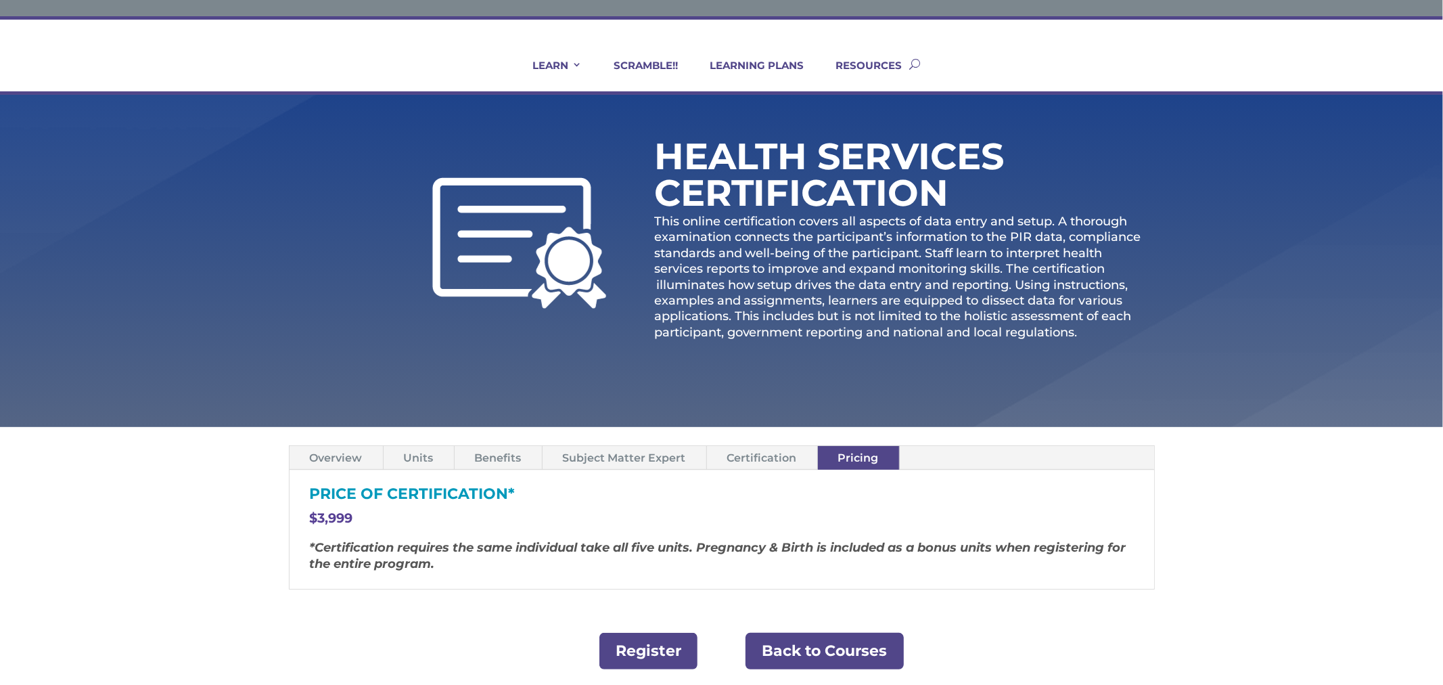
scroll to position [0, 0]
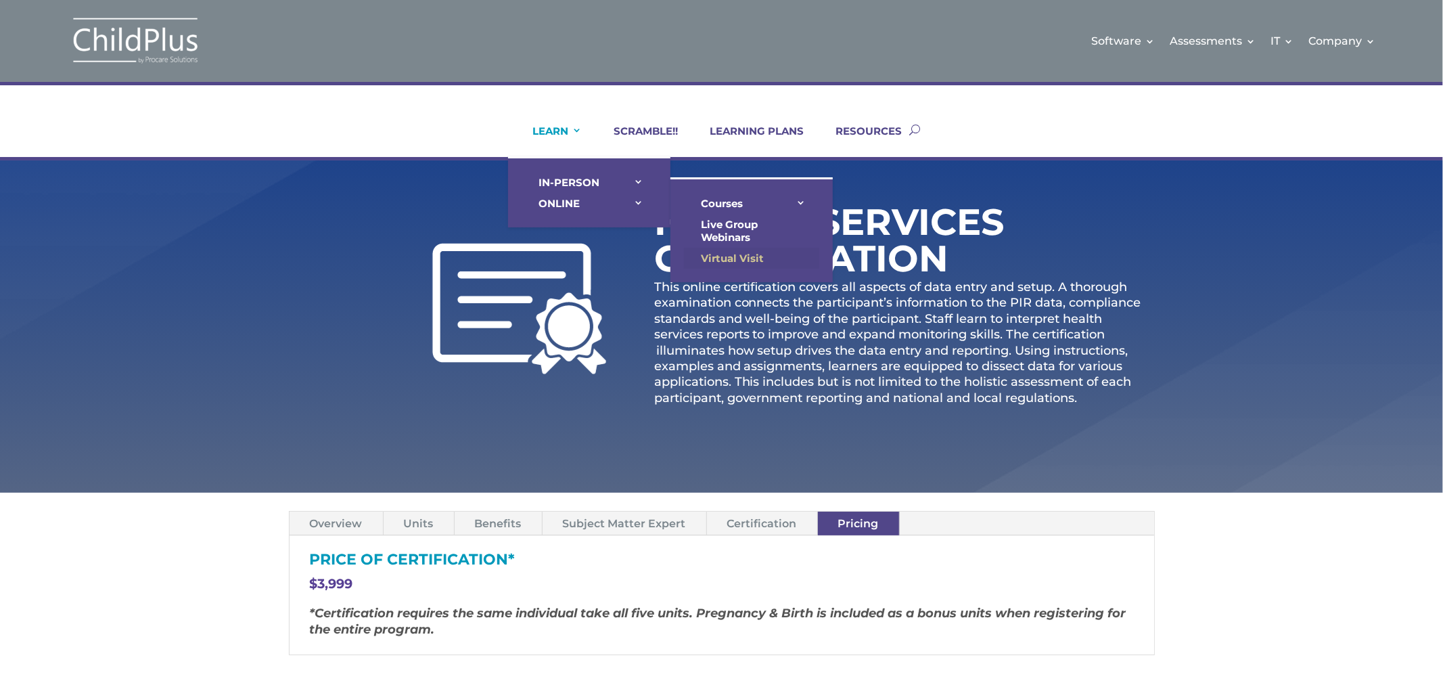
click at [720, 252] on link "Virtual Visit" at bounding box center [751, 258] width 135 height 21
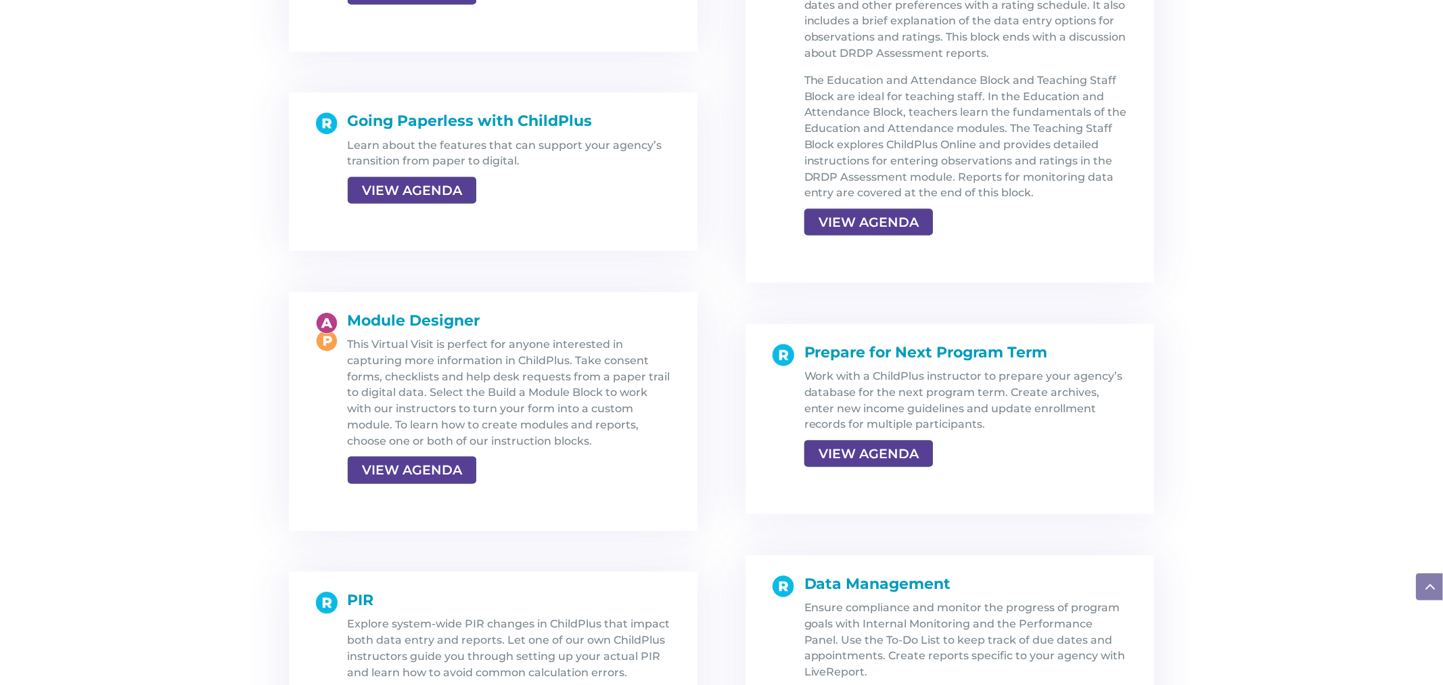
scroll to position [2187, 0]
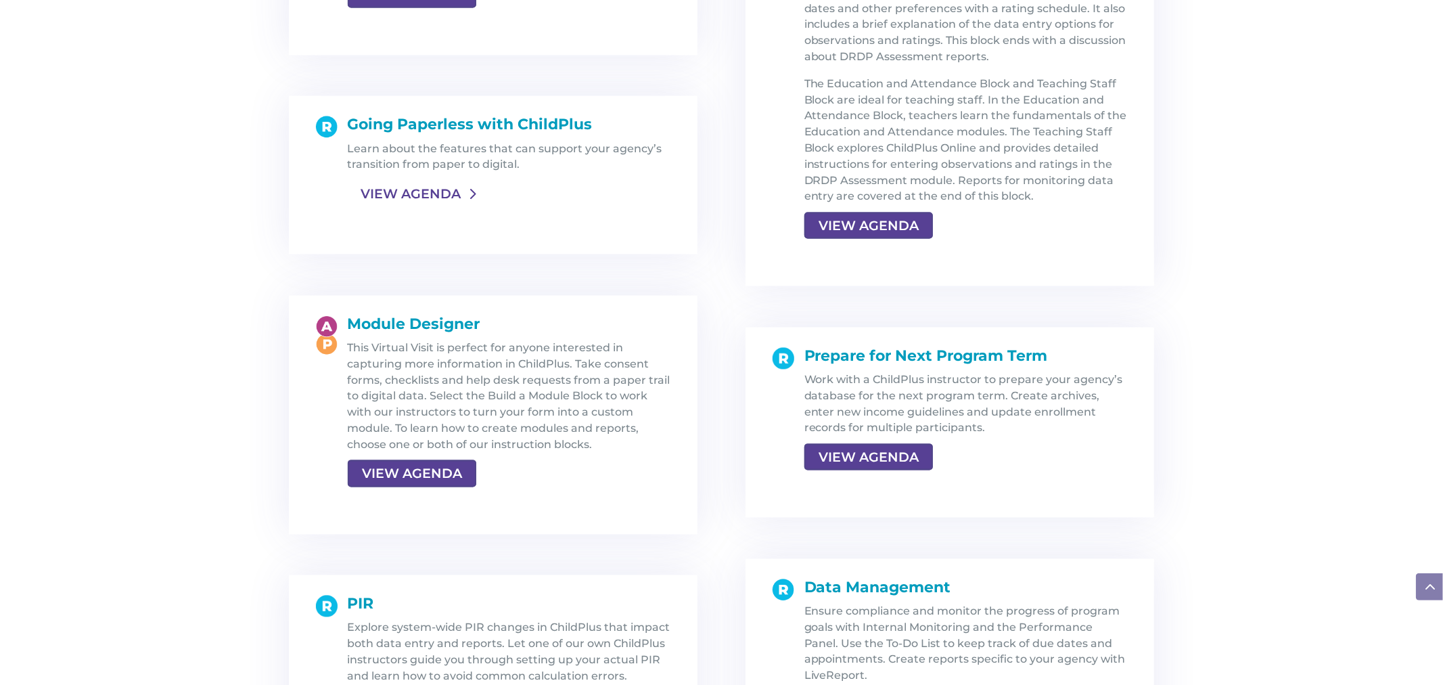
click at [434, 190] on link "VIEW AGENDA" at bounding box center [411, 193] width 126 height 24
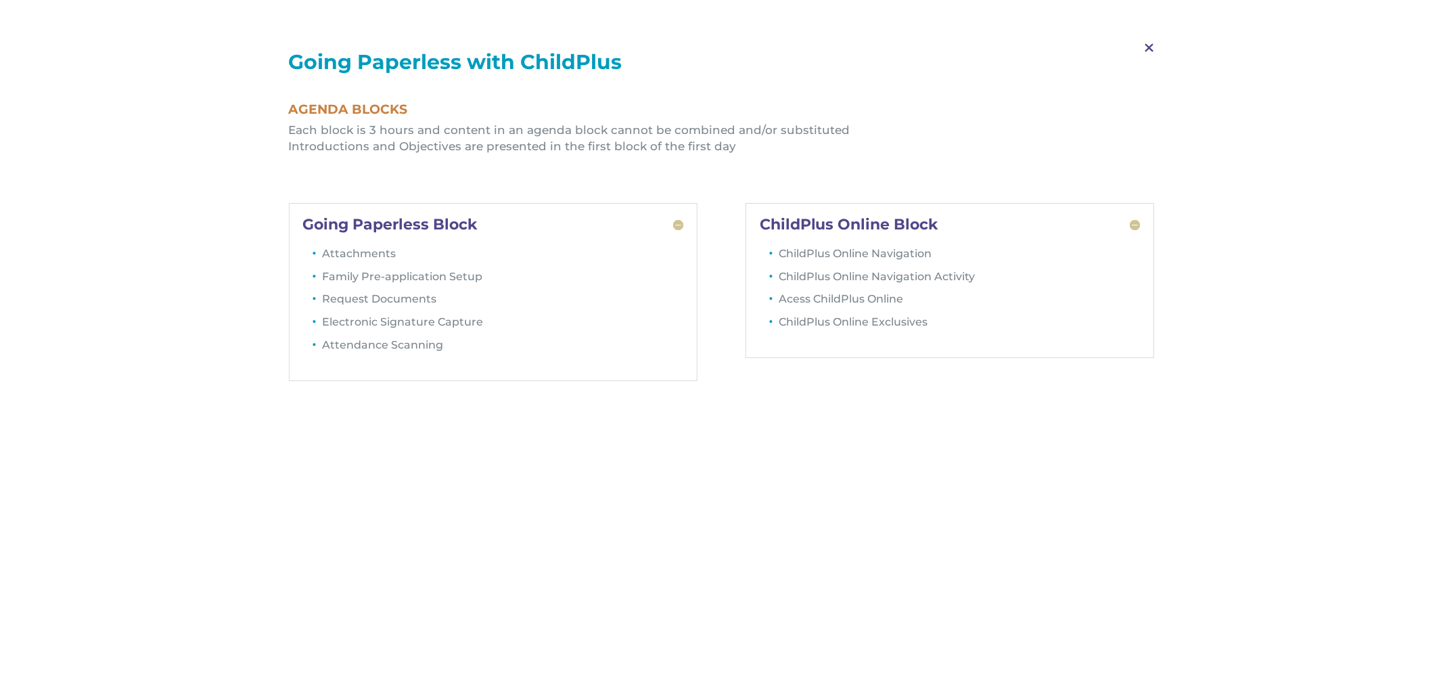
click at [1144, 49] on span "M" at bounding box center [1149, 47] width 40 height 39
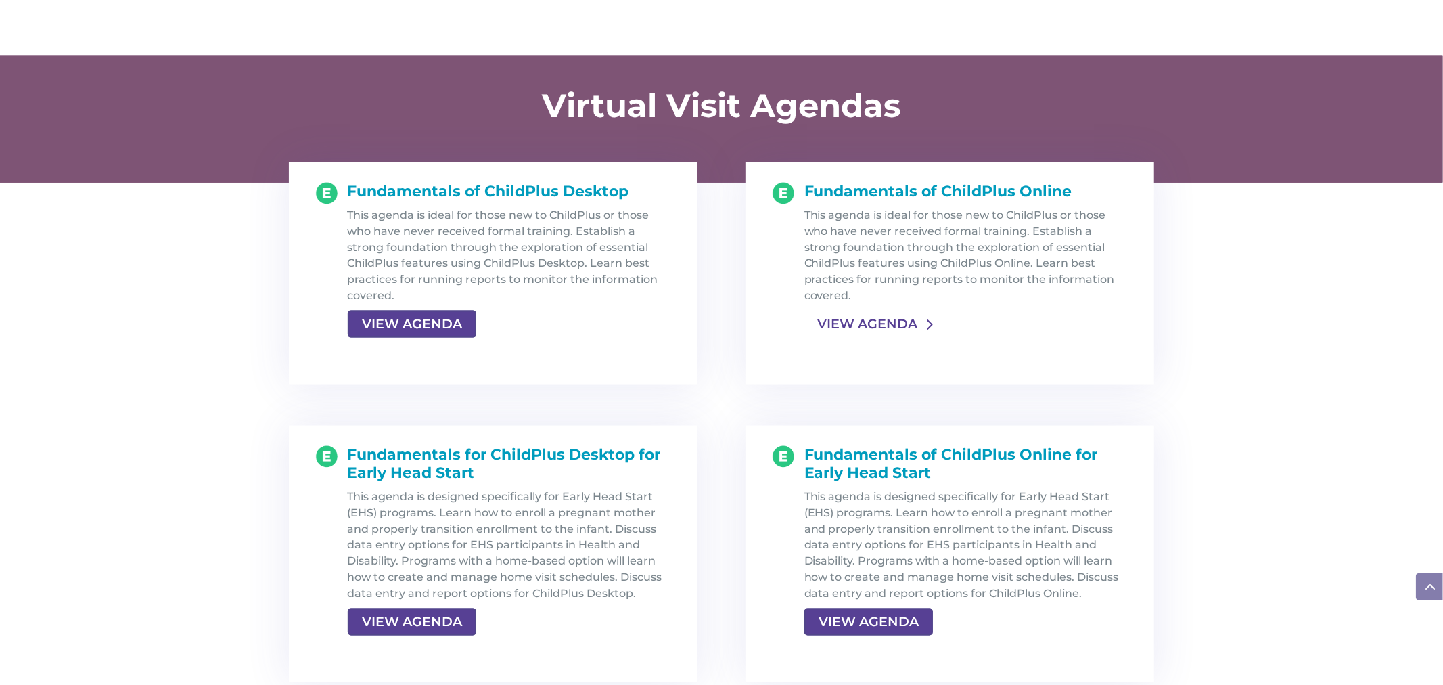
scroll to position [1343, 0]
click at [873, 323] on link "VIEW AGENDA" at bounding box center [867, 324] width 126 height 24
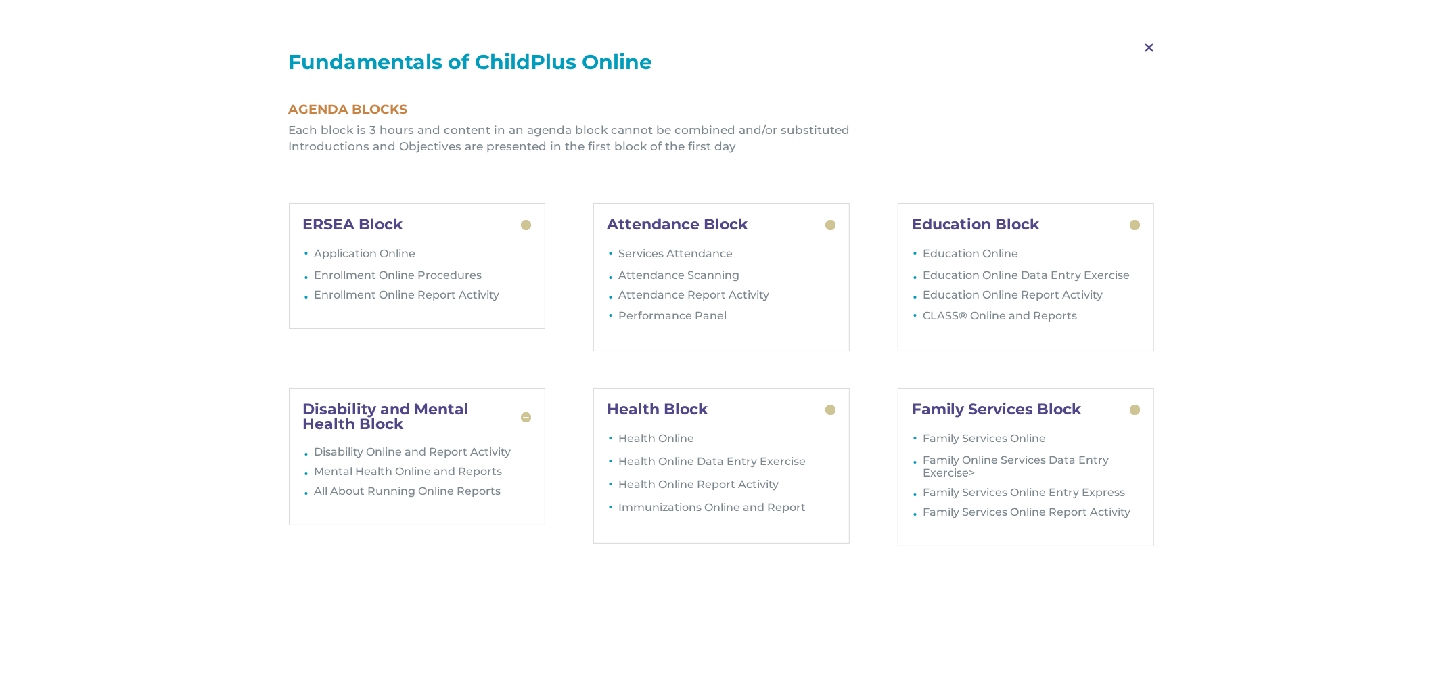
click at [1148, 49] on span "M" at bounding box center [1149, 47] width 40 height 39
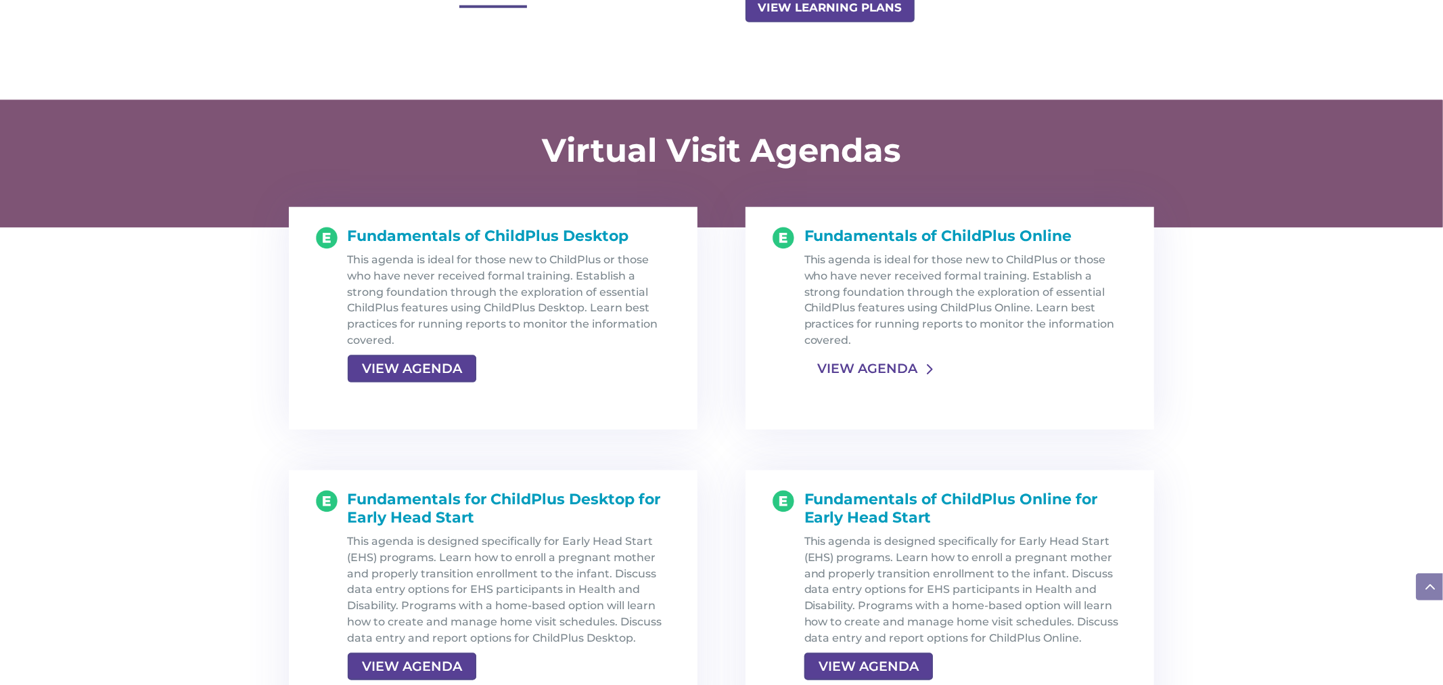
scroll to position [1303, 0]
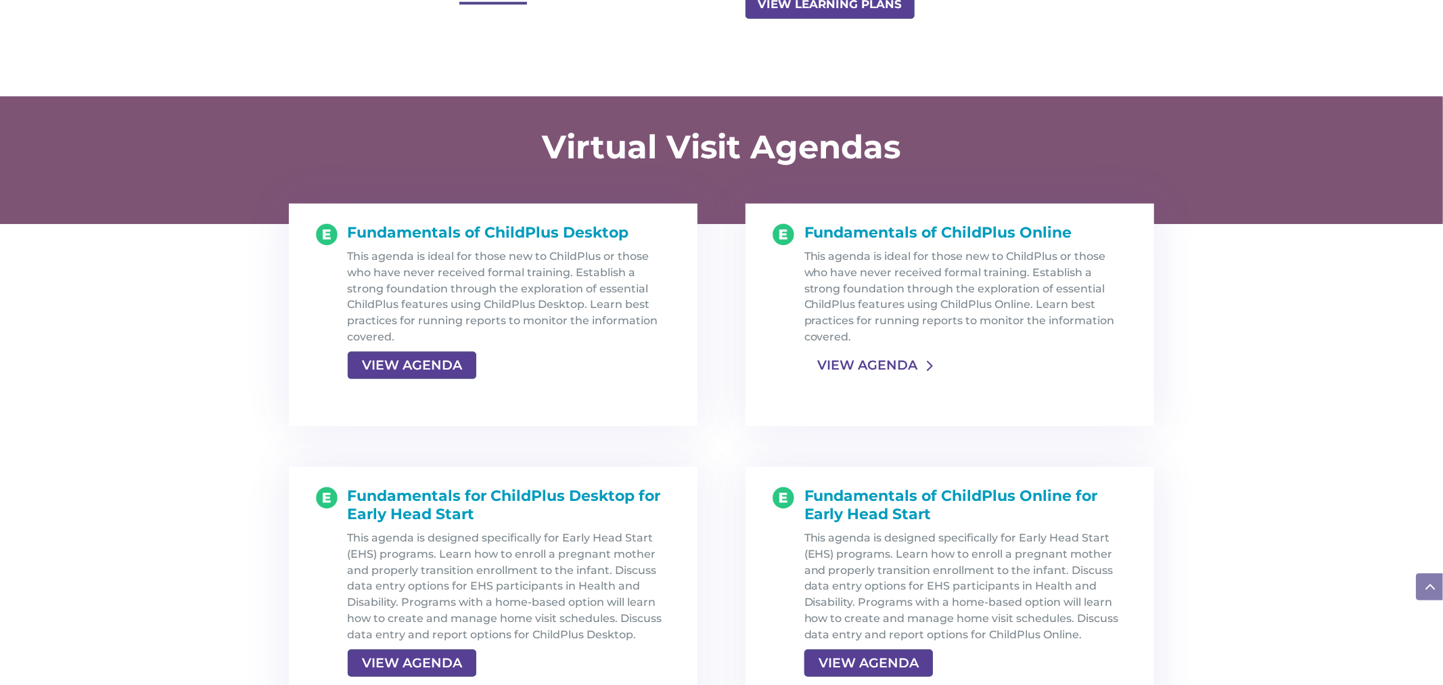
click at [902, 367] on link "VIEW AGENDA" at bounding box center [867, 365] width 126 height 24
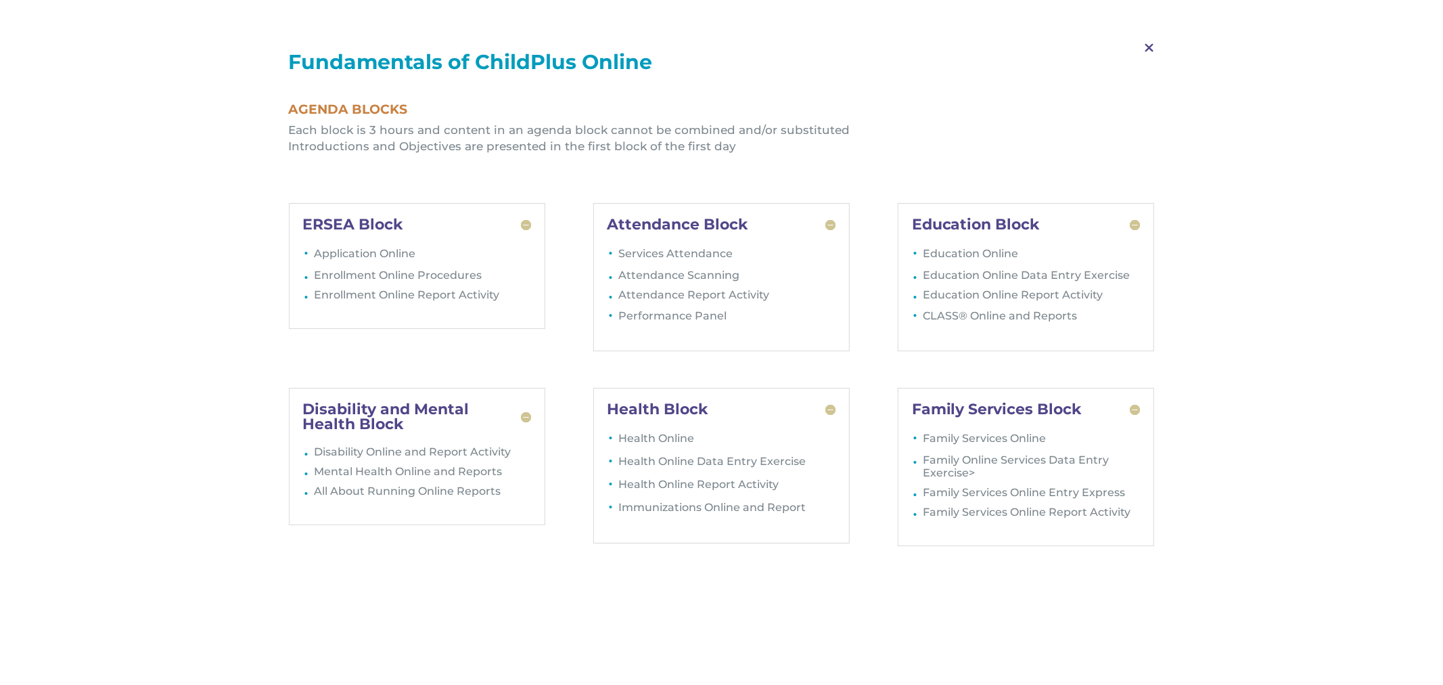
scroll to position [821, 0]
click at [1147, 45] on span "M" at bounding box center [1149, 47] width 40 height 39
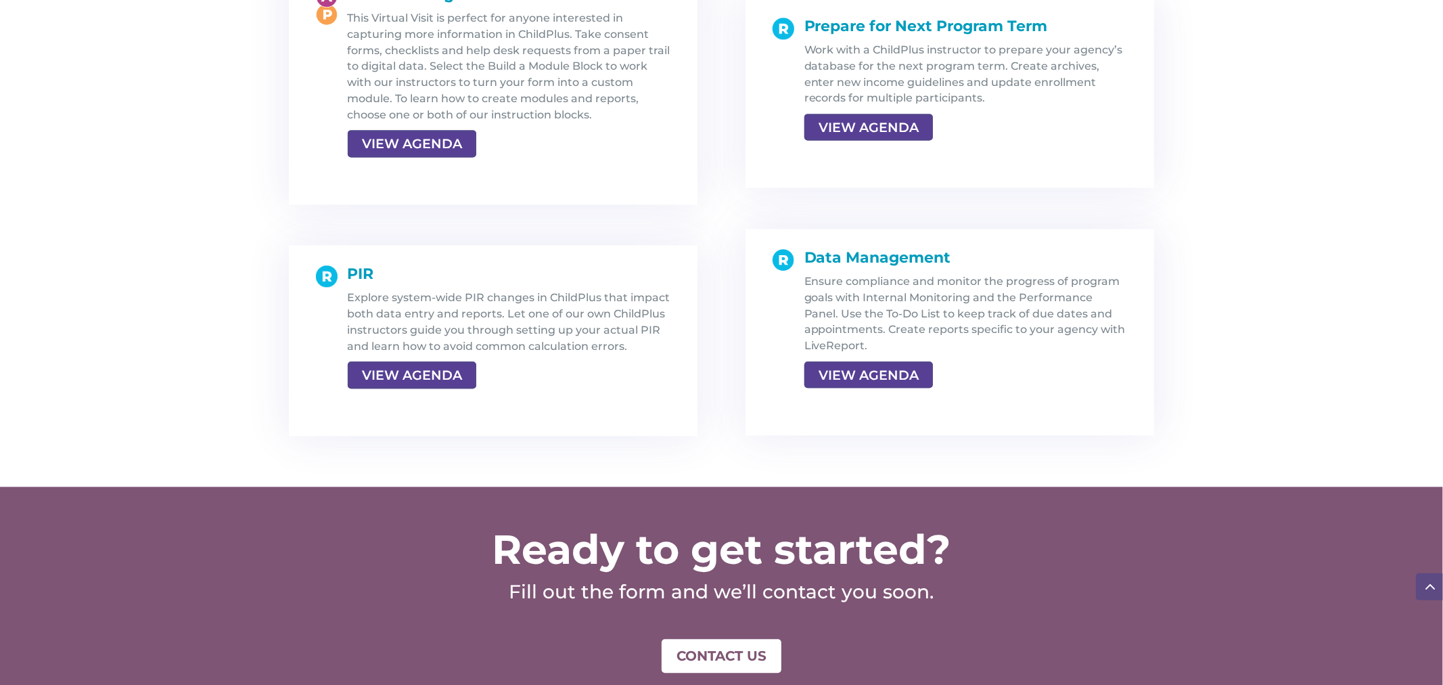
scroll to position [2521, 0]
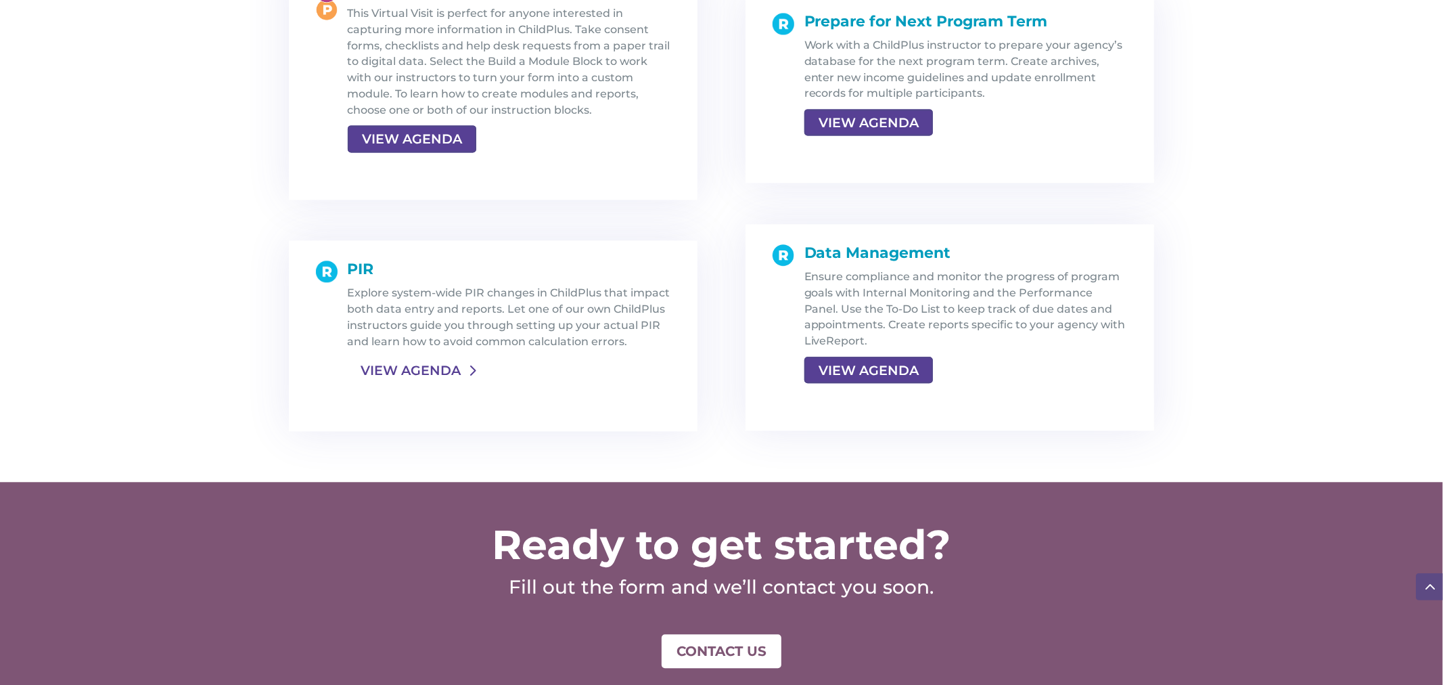
click at [424, 376] on link "VIEW AGENDA" at bounding box center [411, 370] width 126 height 24
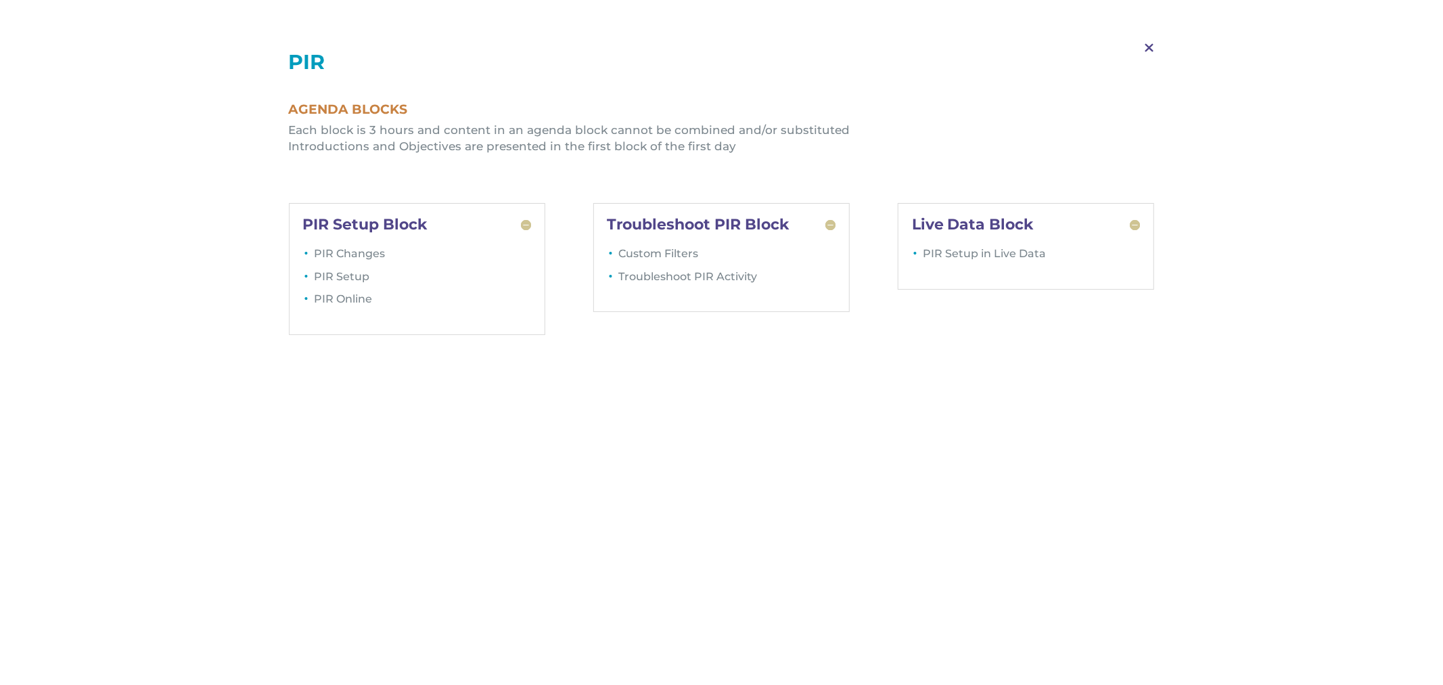
click at [1147, 48] on span "M" at bounding box center [1149, 47] width 40 height 39
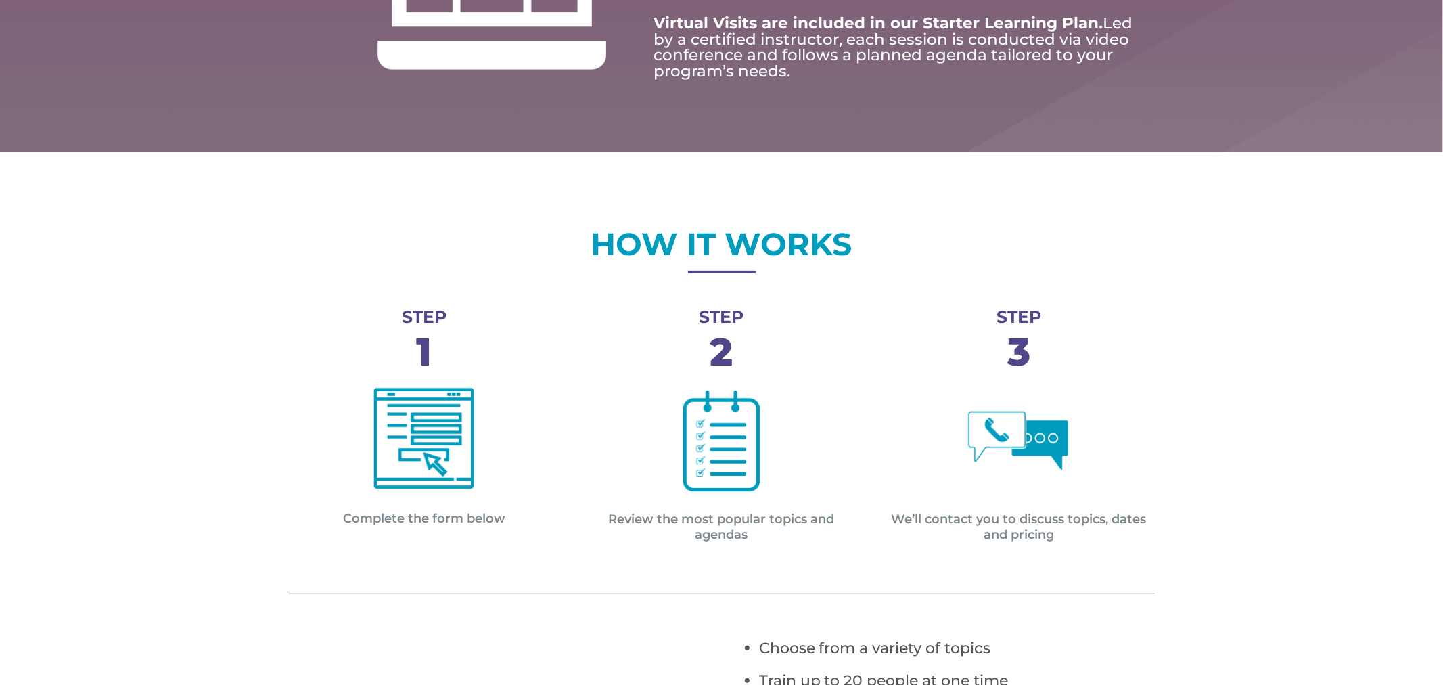
scroll to position [0, 0]
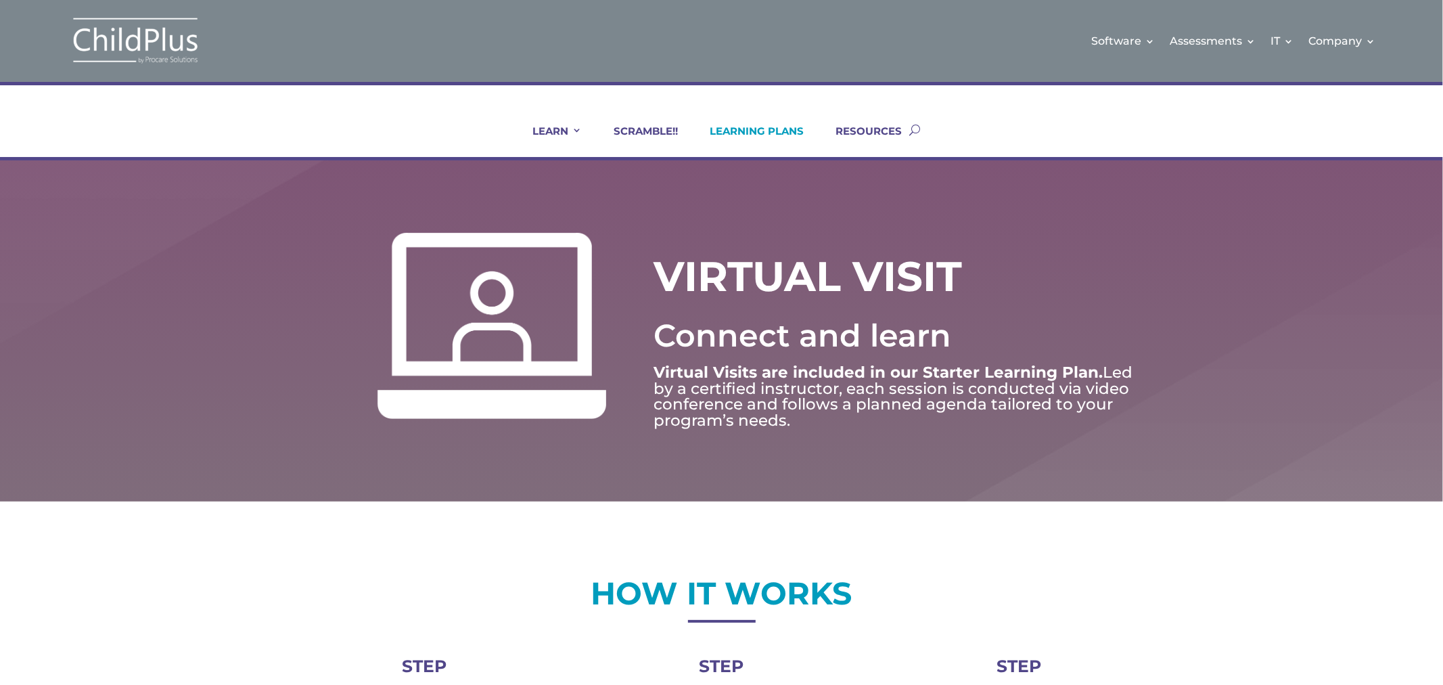
click at [741, 129] on link "LEARNING PLANS" at bounding box center [748, 140] width 111 height 32
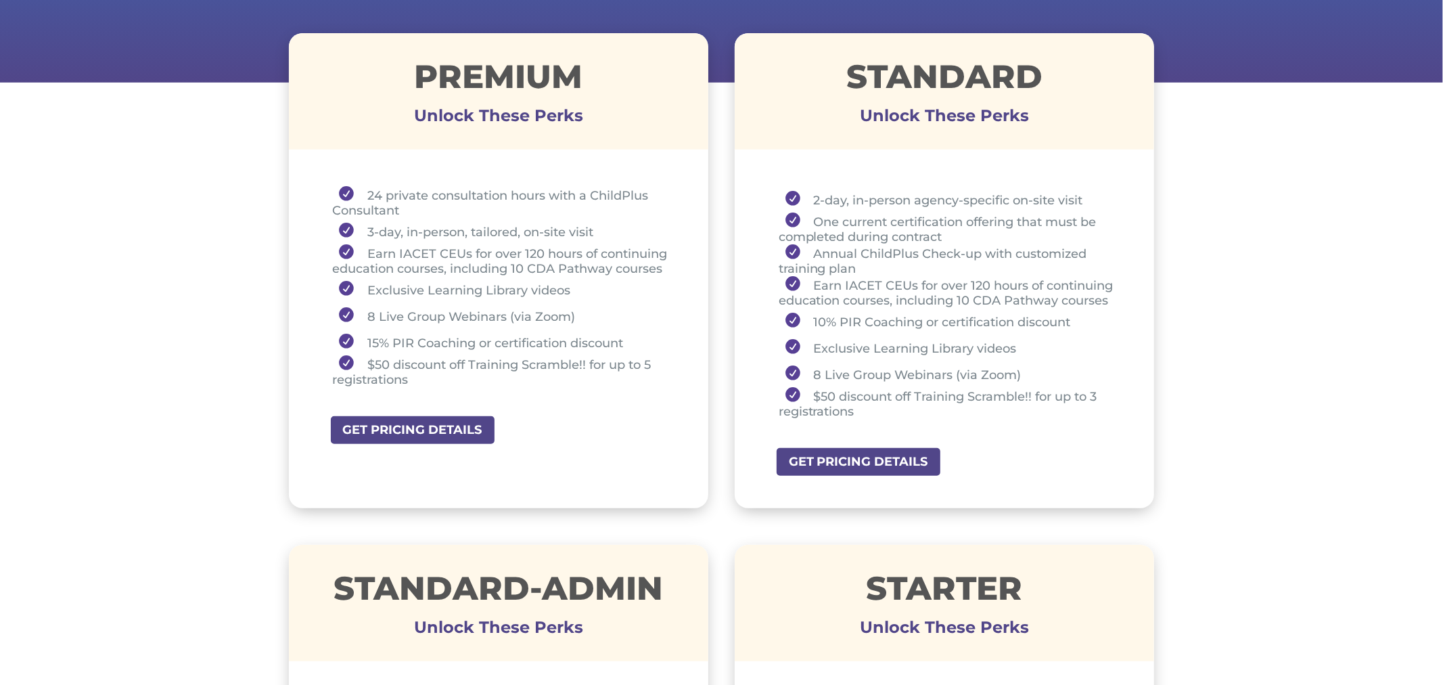
scroll to position [486, 0]
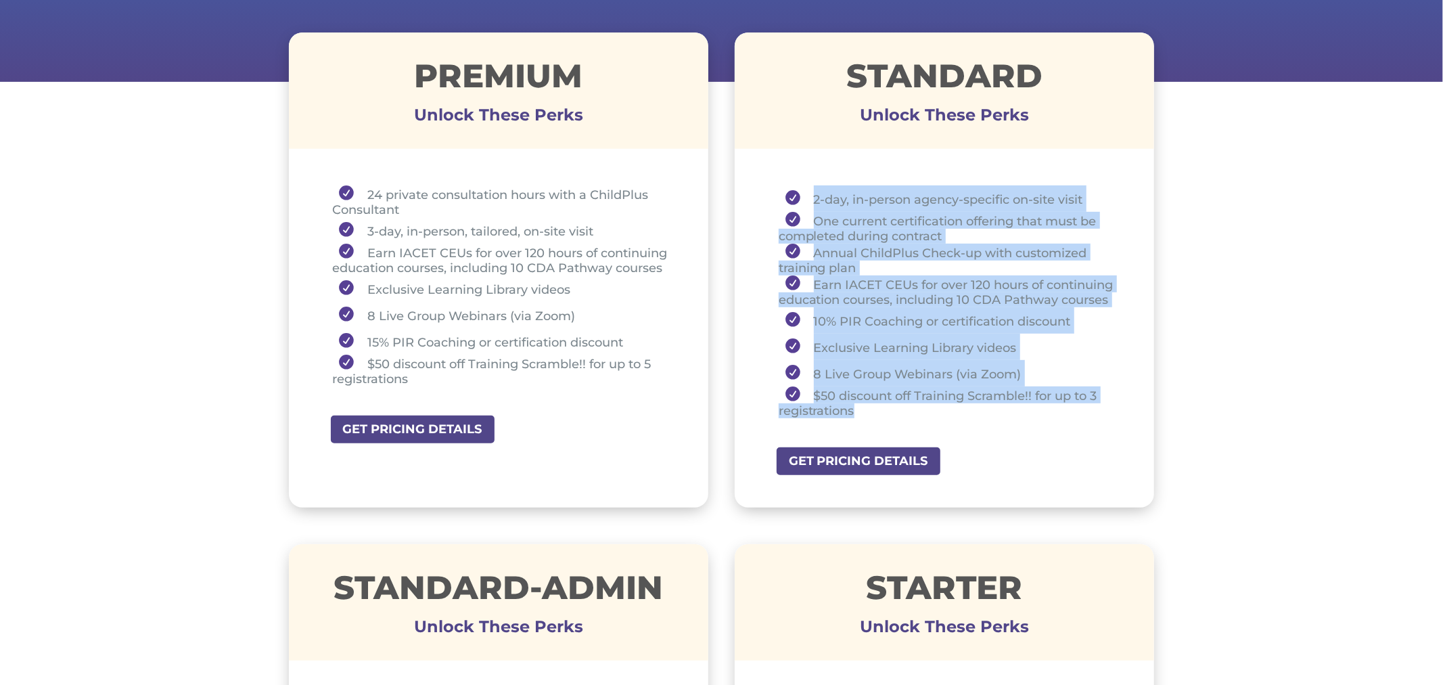
drag, startPoint x: 786, startPoint y: 171, endPoint x: 1042, endPoint y: 402, distance: 344.8
click at [1042, 402] on div "2-day, in-person agency-specific on-site visit One current certification offeri…" at bounding box center [945, 304] width 420 height 285
copy ul "2-day, in-person agency-specific on-site visit One current certification offeri…"
